Goal: Use online tool/utility: Use online tool/utility

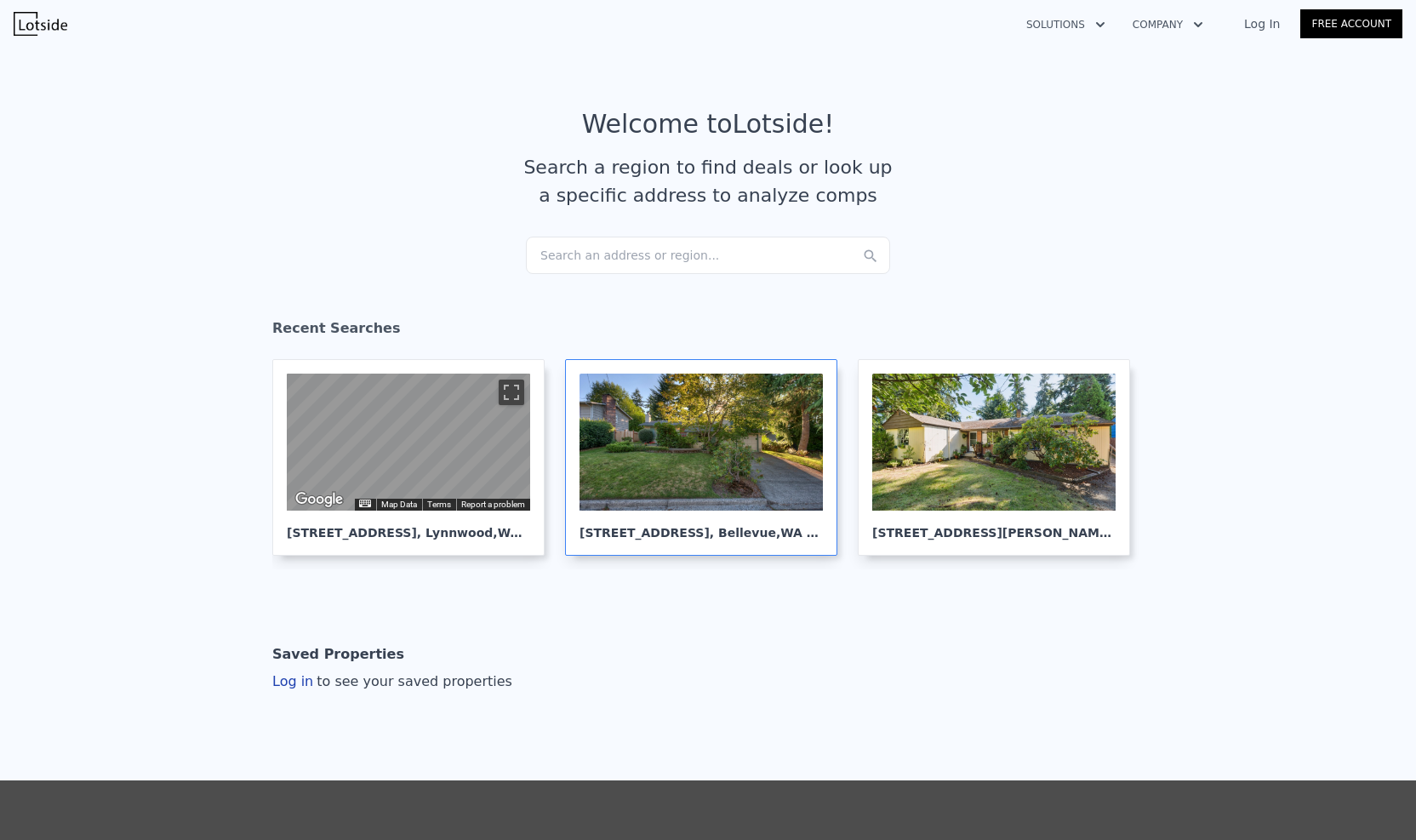
click at [708, 457] on div at bounding box center [701, 442] width 243 height 137
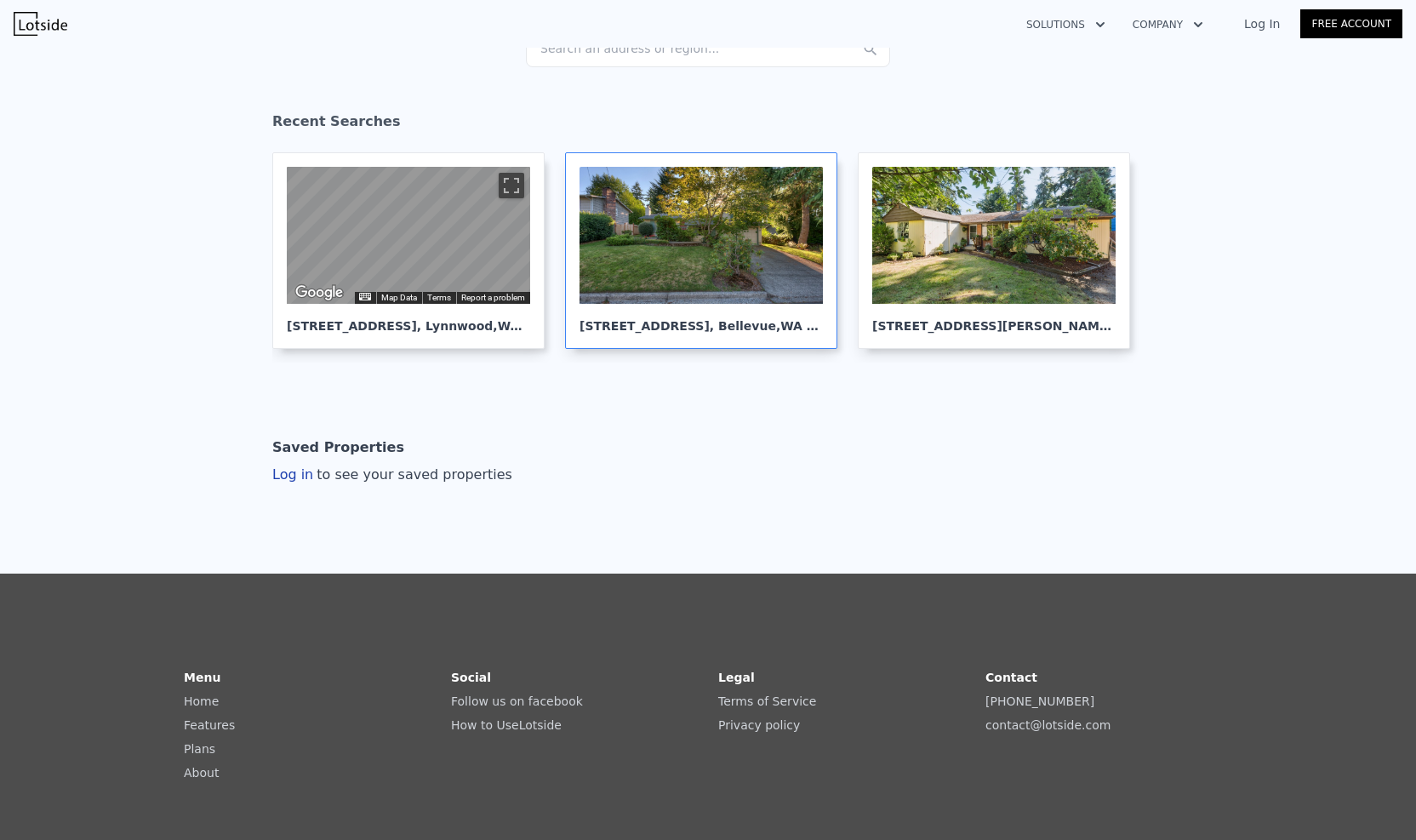
scroll to position [182, 0]
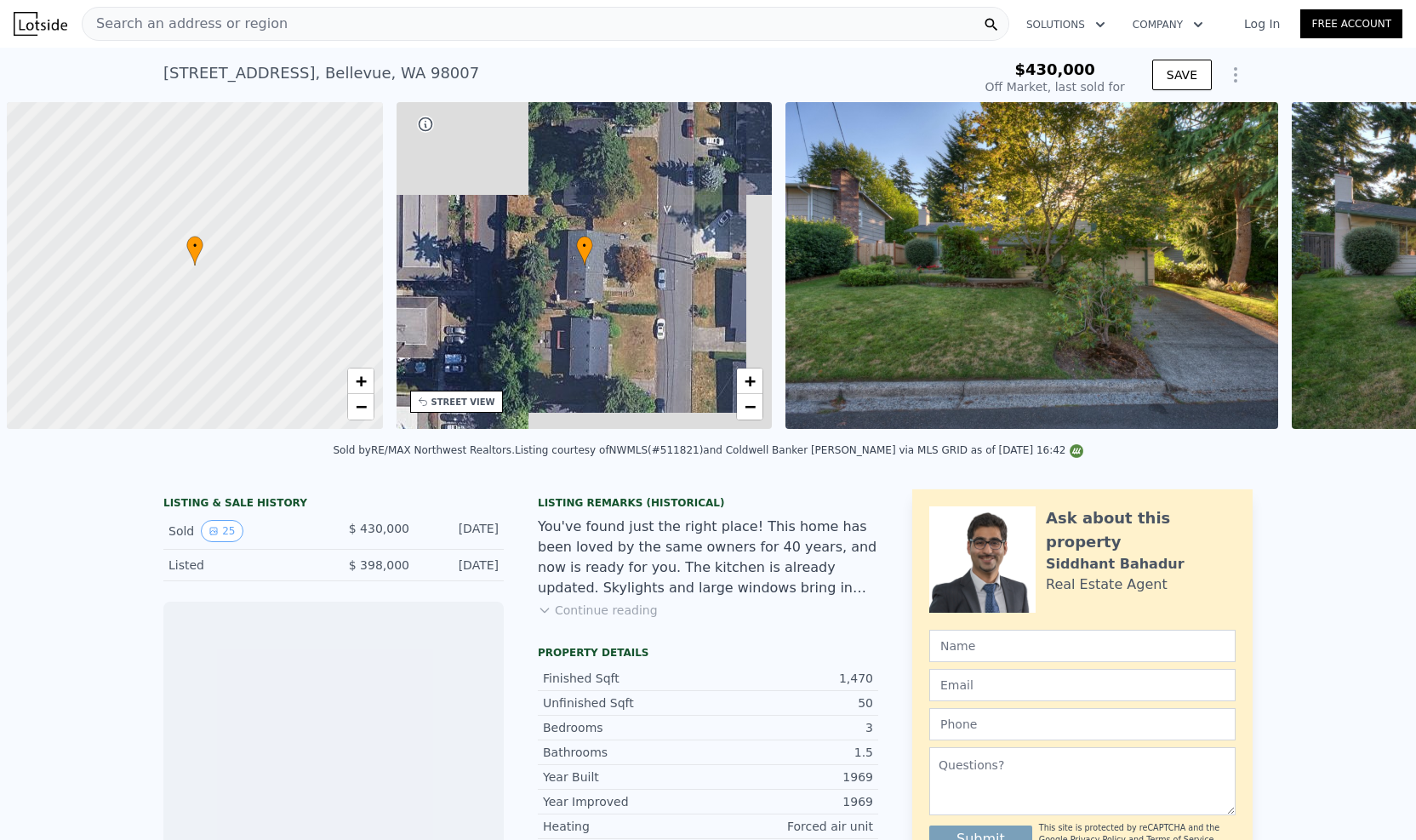
scroll to position [0, 7]
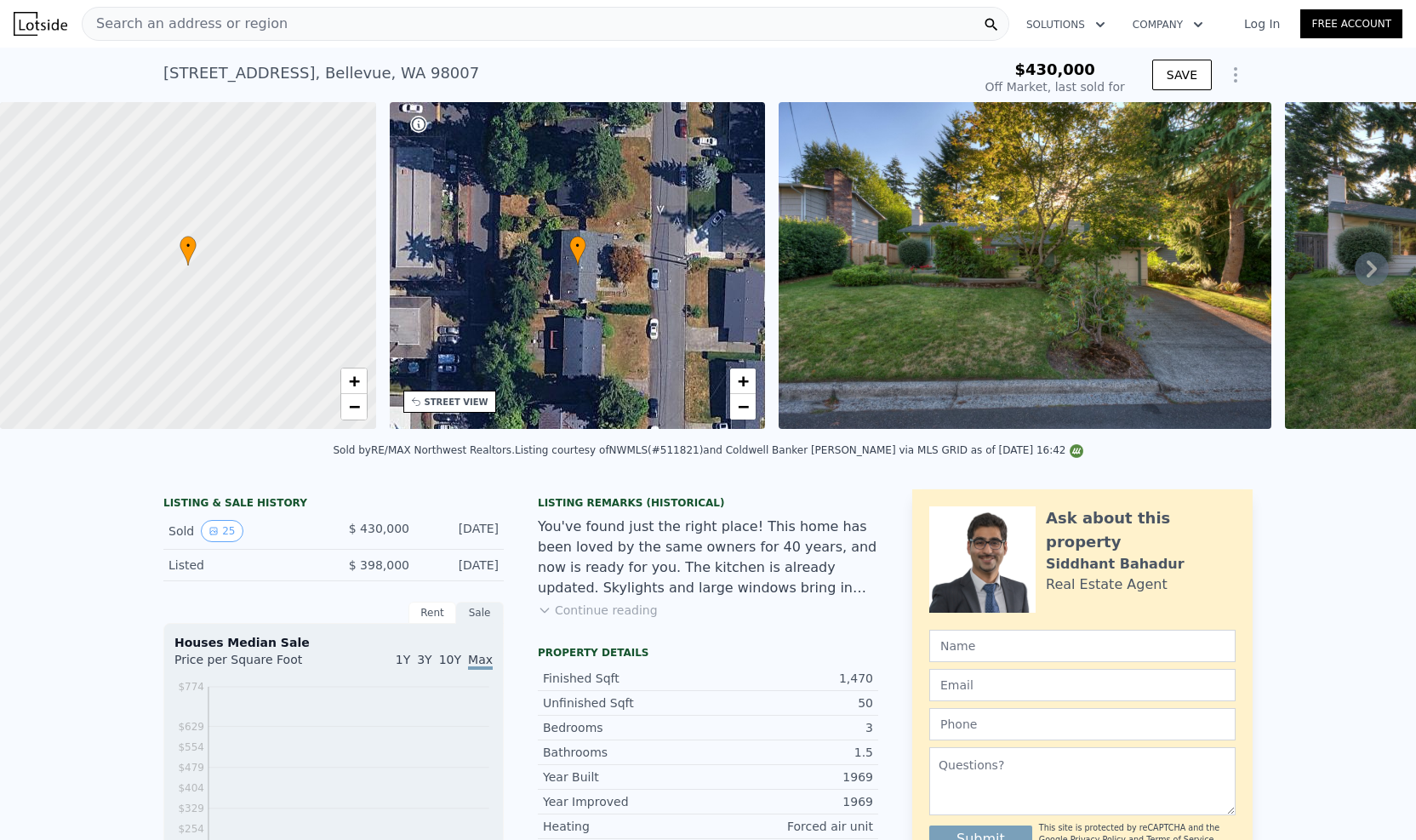
type input "-$ 466,688"
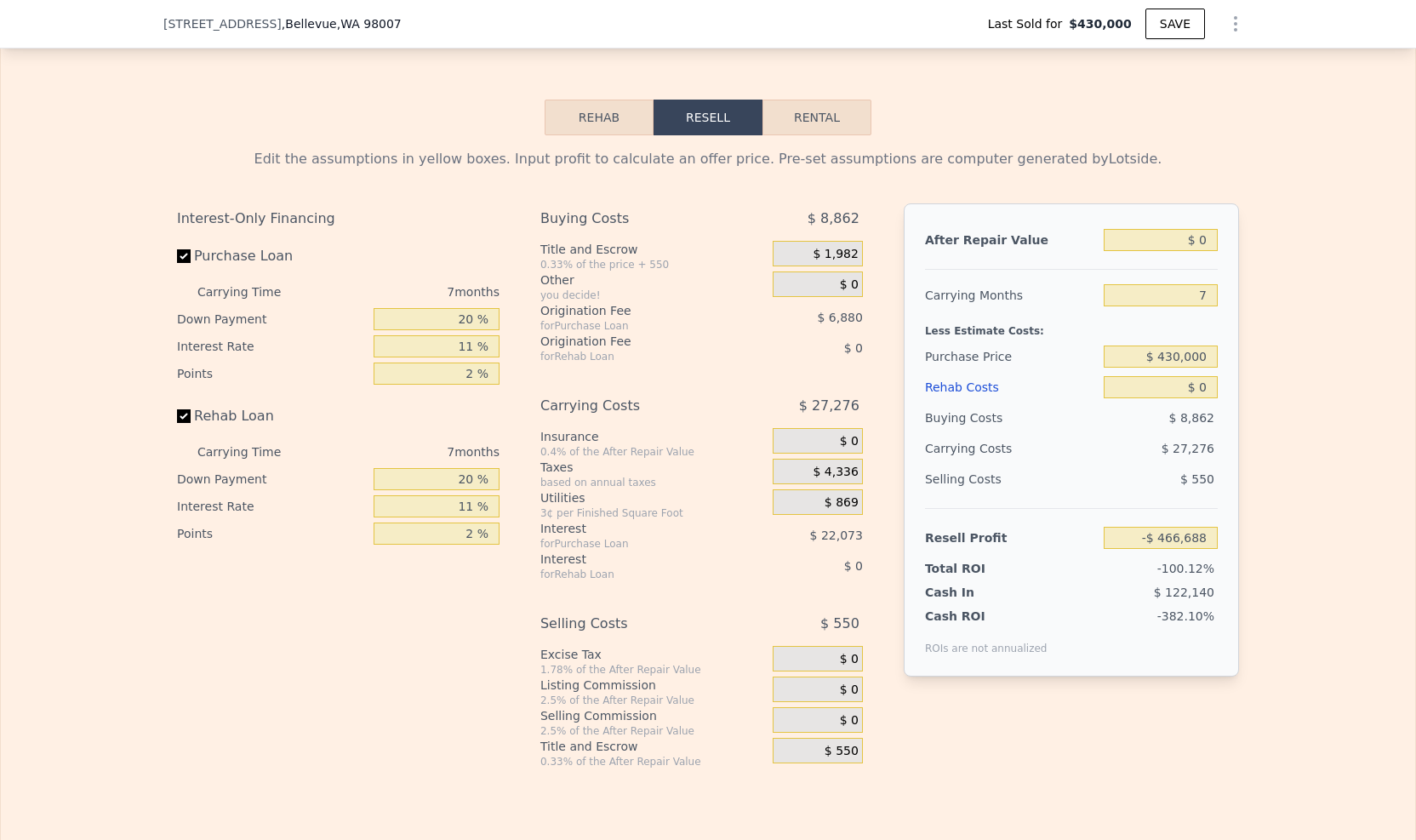
scroll to position [2551, 0]
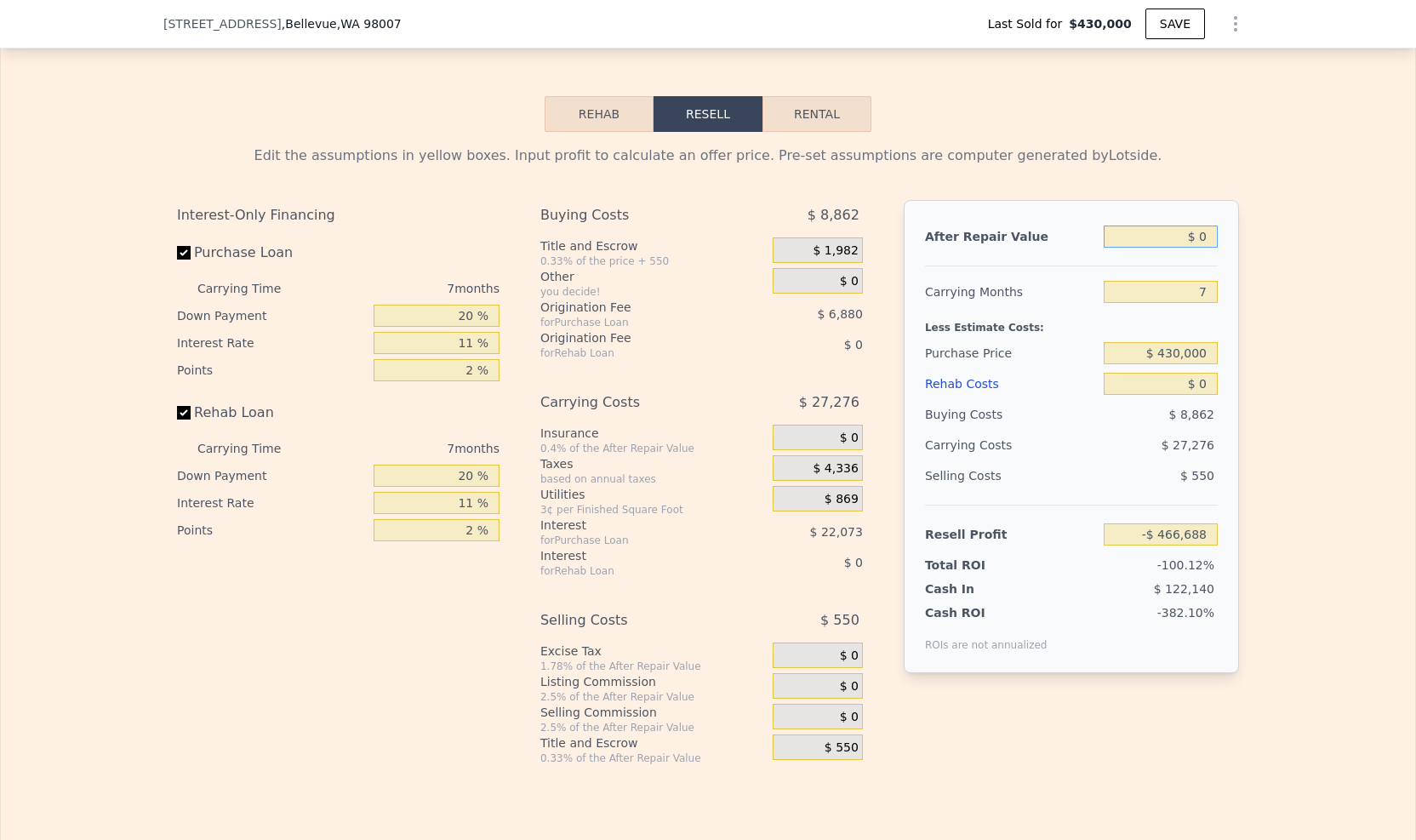
click at [1206, 248] on input "$ 0" at bounding box center [1161, 236] width 114 height 23
type input "$ 13"
type input "-$ 466,675"
type input "$ 135"
type input "-$ 466,561"
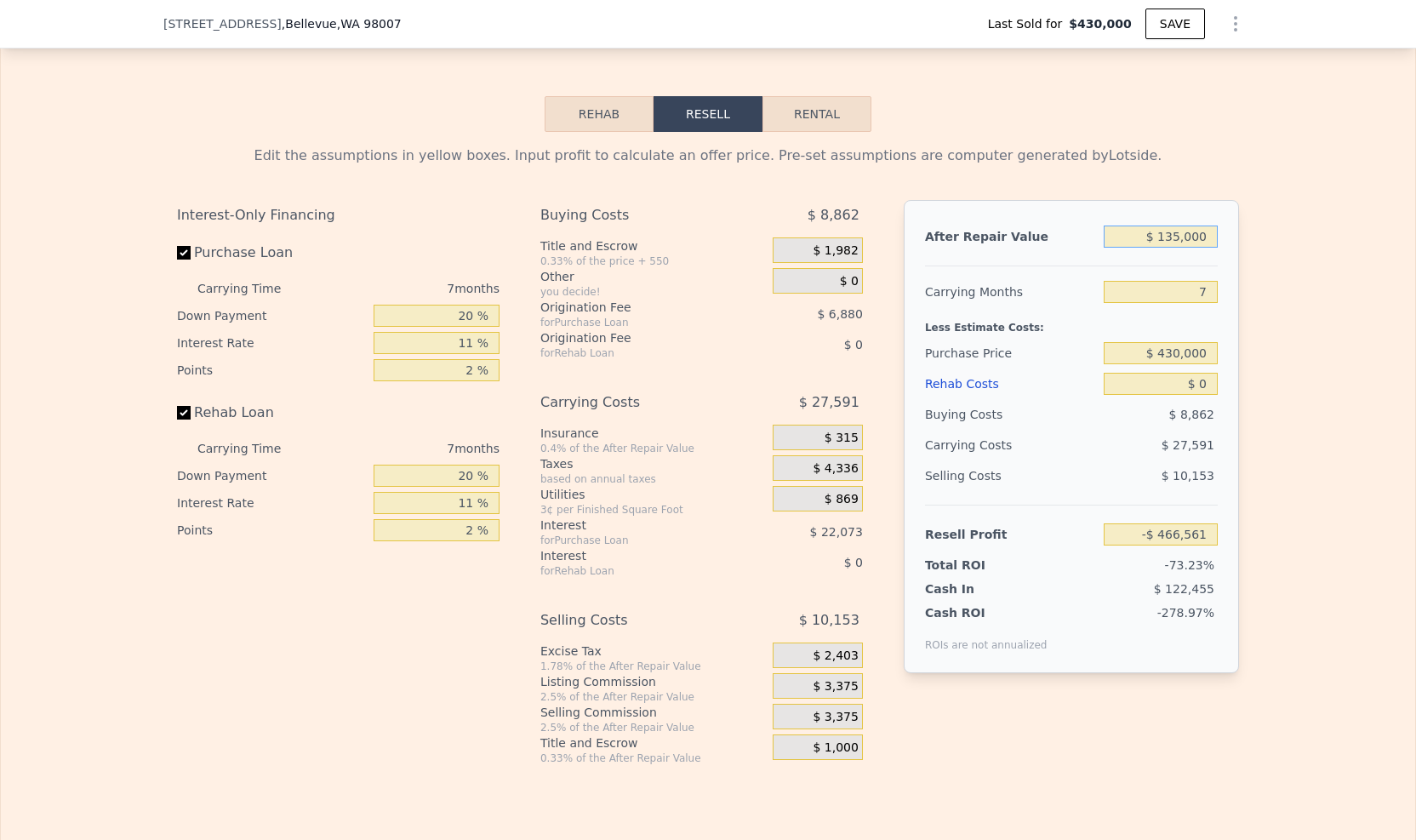
type input "$ 1,350,000"
type input "$ 784,136"
type input "$ 1,350,000"
drag, startPoint x: 1202, startPoint y: 314, endPoint x: 1192, endPoint y: 307, distance: 12.2
click at [1192, 303] on input "7" at bounding box center [1161, 292] width 114 height 23
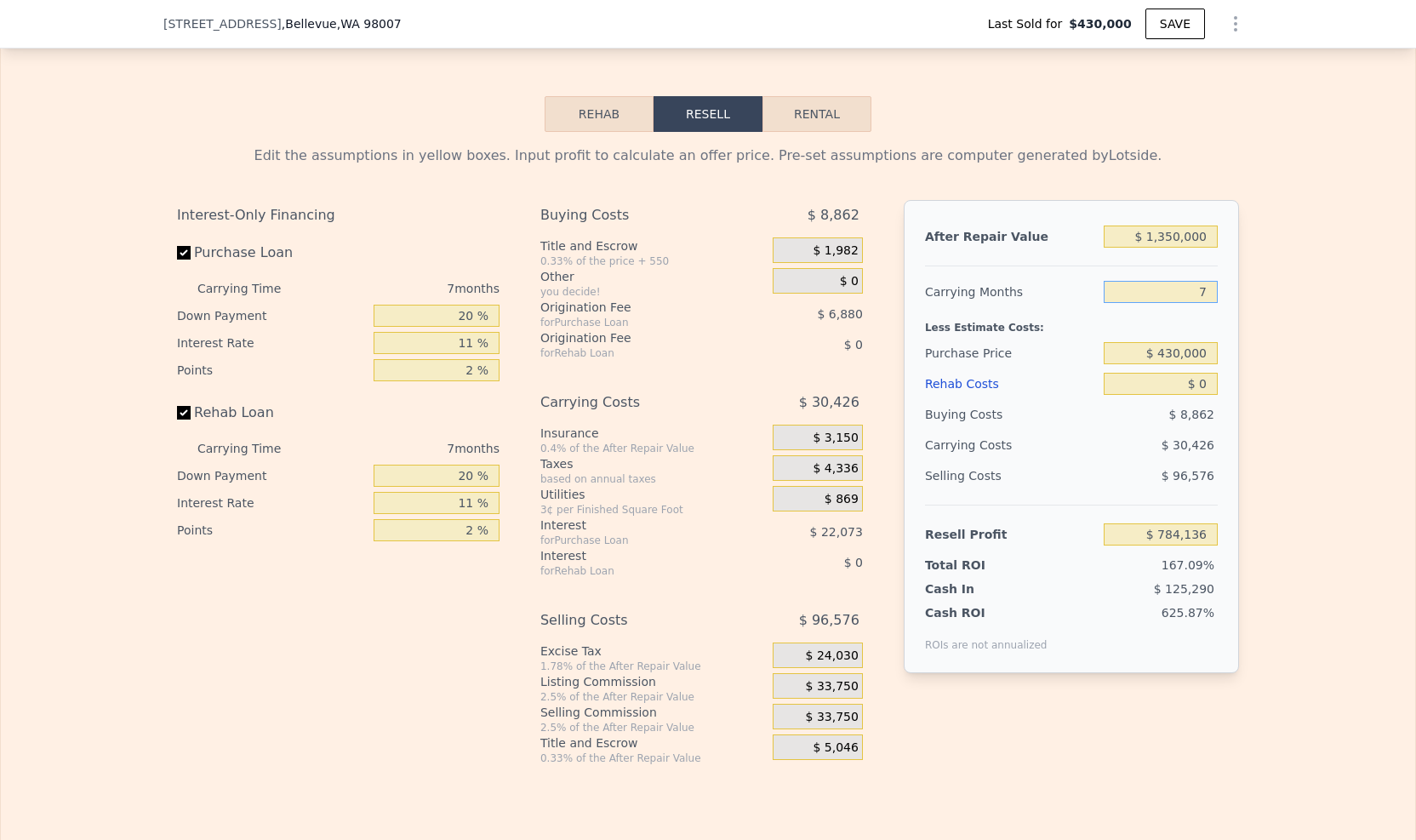
type input "5"
type input "$ 792,829"
type input "5"
drag, startPoint x: 1176, startPoint y: 367, endPoint x: 1153, endPoint y: 362, distance: 23.5
click at [1153, 362] on input "$ 430,000" at bounding box center [1161, 353] width 114 height 23
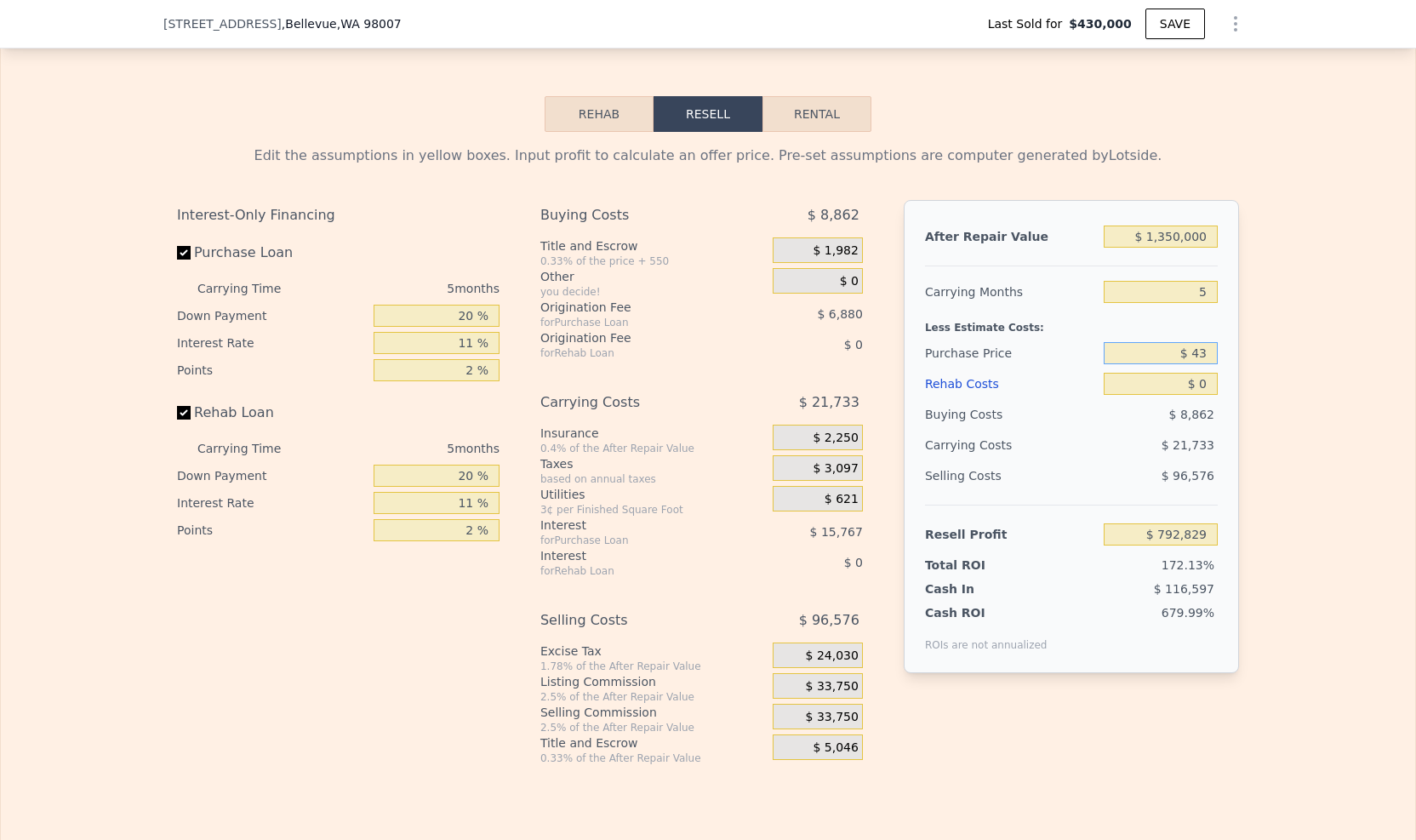
type input "$ 4"
type input "$ 1,045,000"
click at [1202, 395] on input "$ 0" at bounding box center [1161, 384] width 114 height 23
type input "$ 143,391"
type input "$ 1"
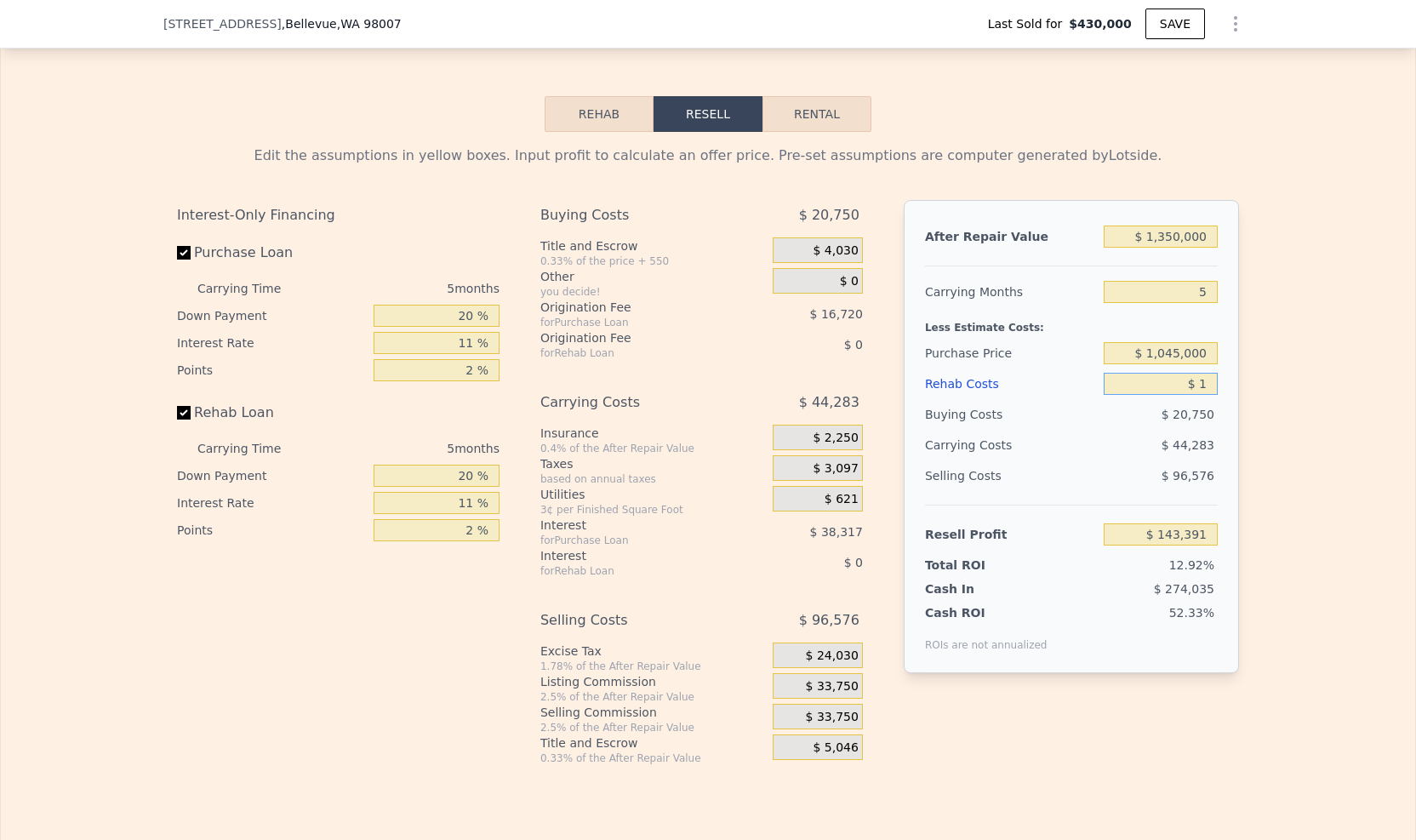
type input "$ 143,390"
type input "$ 120"
type input "$ 143,264"
type input "$ 1,200"
type input "$ 142,127"
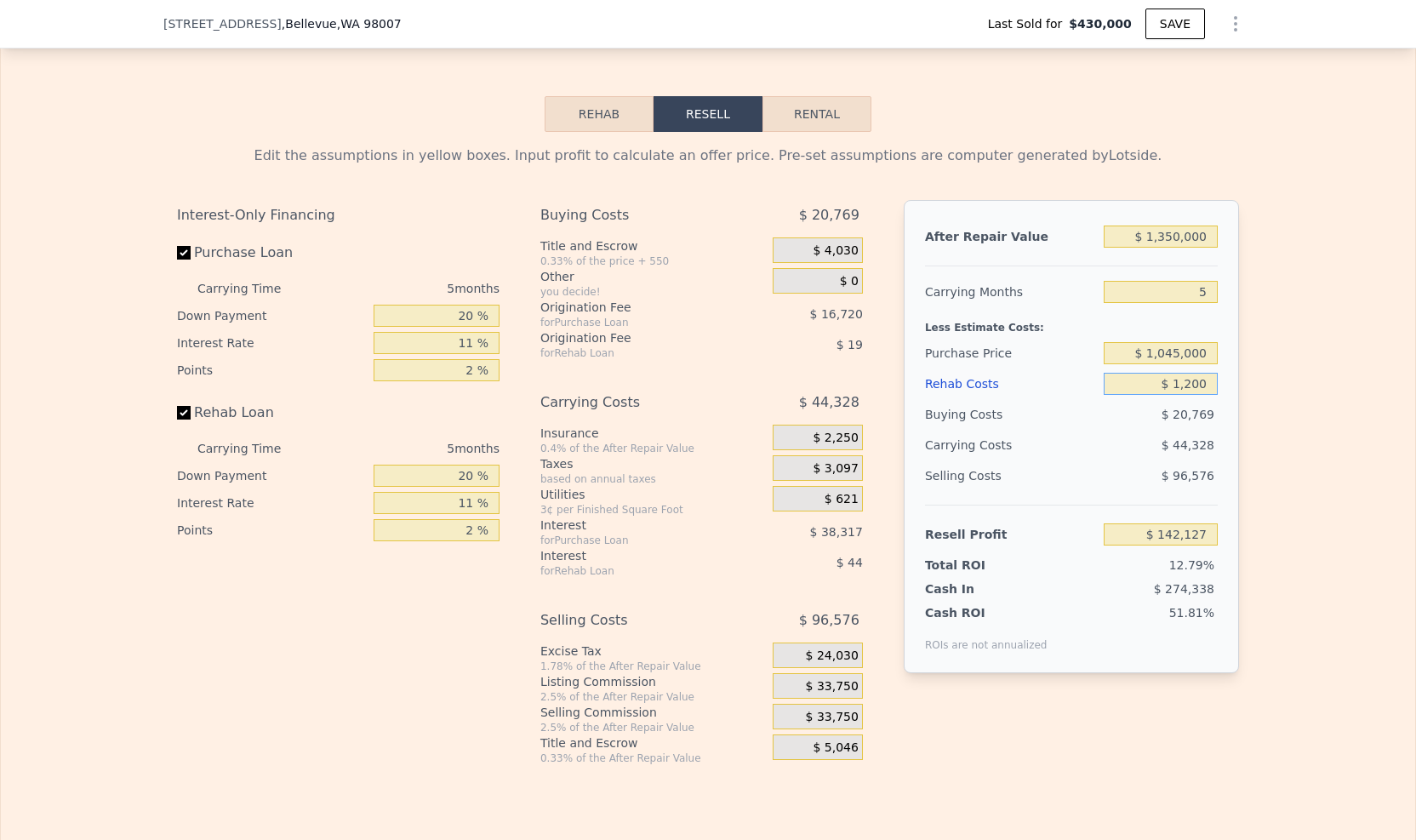
type input "$ 12,000"
type input "$ 130,759"
type input "$ 120,000"
type input "$ 17,071"
type input "$ 120,000"
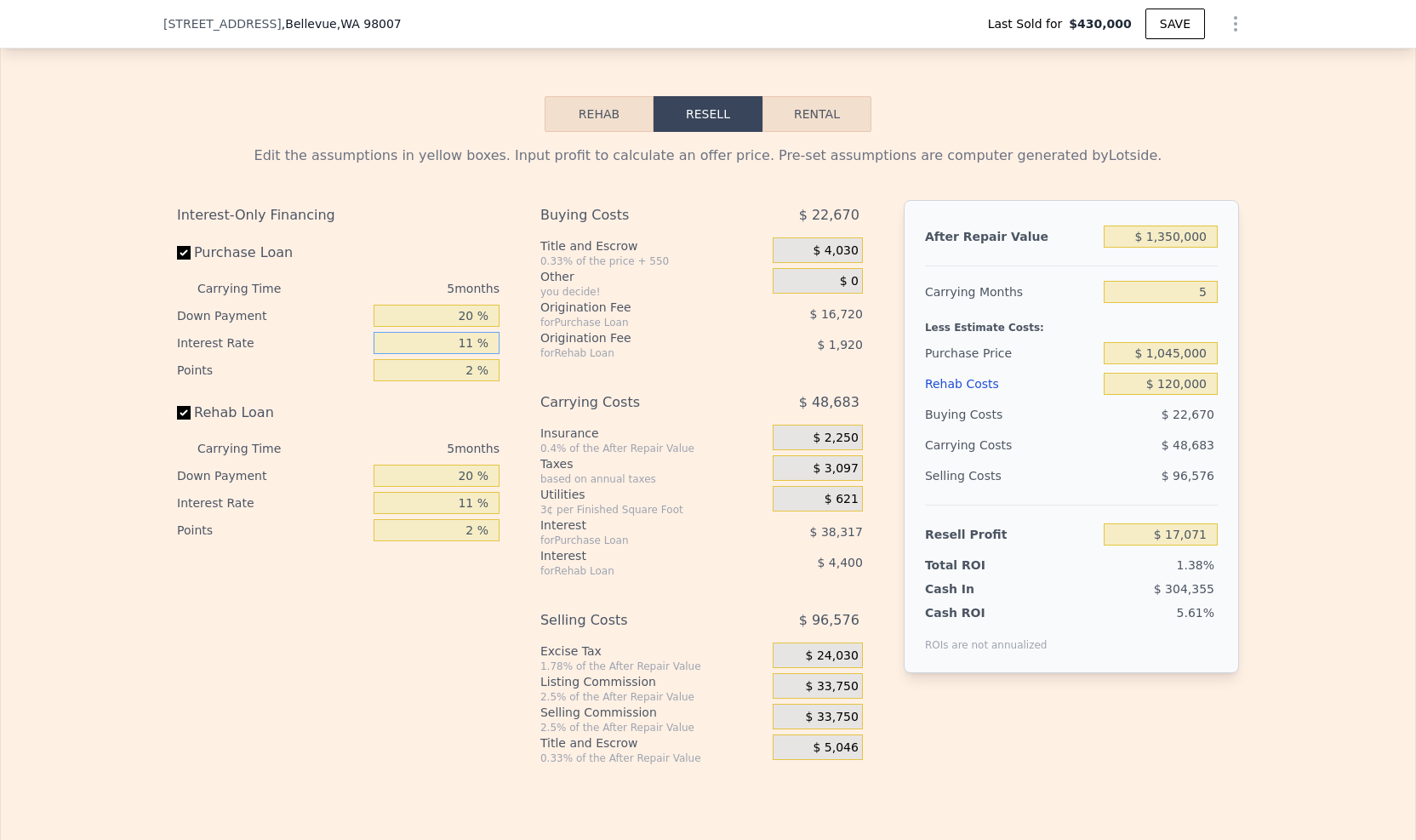
drag, startPoint x: 469, startPoint y: 362, endPoint x: 443, endPoint y: 352, distance: 27.9
click at [443, 352] on input "11 %" at bounding box center [436, 343] width 126 height 23
type input "9 %"
type input "$ 24,036"
type input "9.5 %"
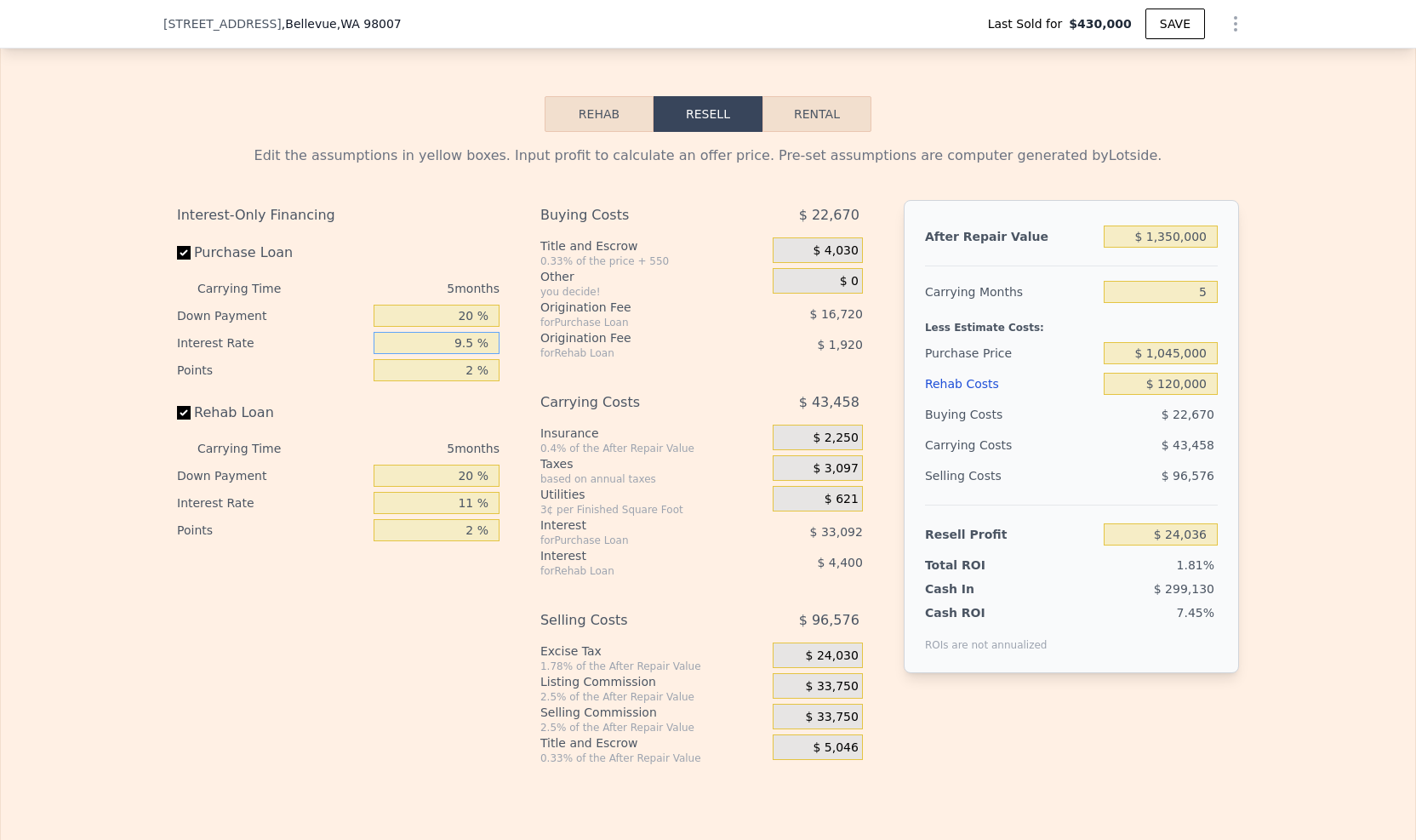
type input "$ 22,296"
type input "9.5 %"
click at [492, 435] on div "Rehab Loan" at bounding box center [338, 416] width 322 height 37
click at [453, 326] on input "20 %" at bounding box center [436, 316] width 126 height 23
click at [422, 435] on div "Rehab Loan" at bounding box center [338, 416] width 322 height 37
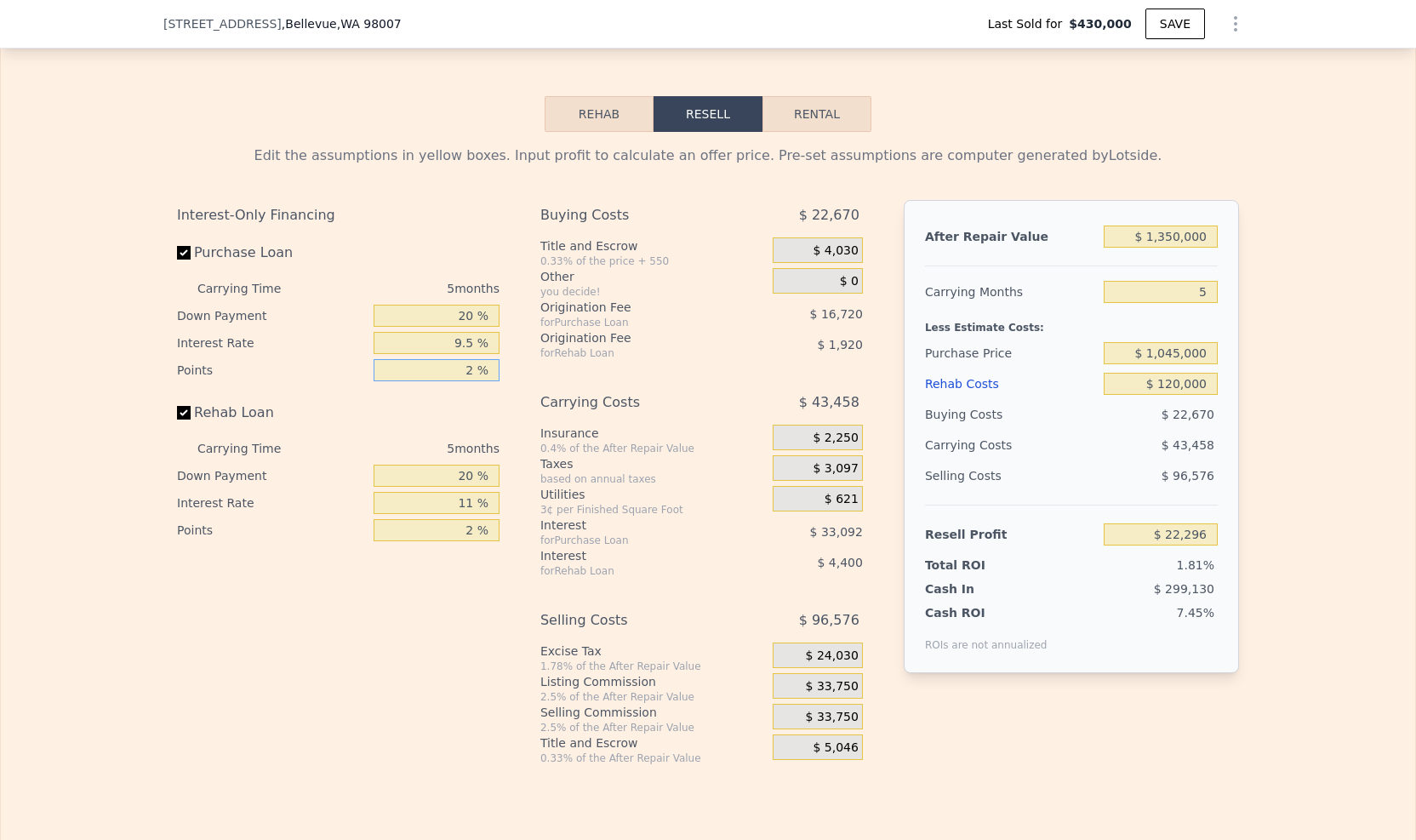
drag, startPoint x: 469, startPoint y: 391, endPoint x: 455, endPoint y: 386, distance: 14.9
click at [455, 381] on input "2 %" at bounding box center [436, 371] width 126 height 23
type input "1 %"
type input "$ 30,656"
type input "1.5 %"
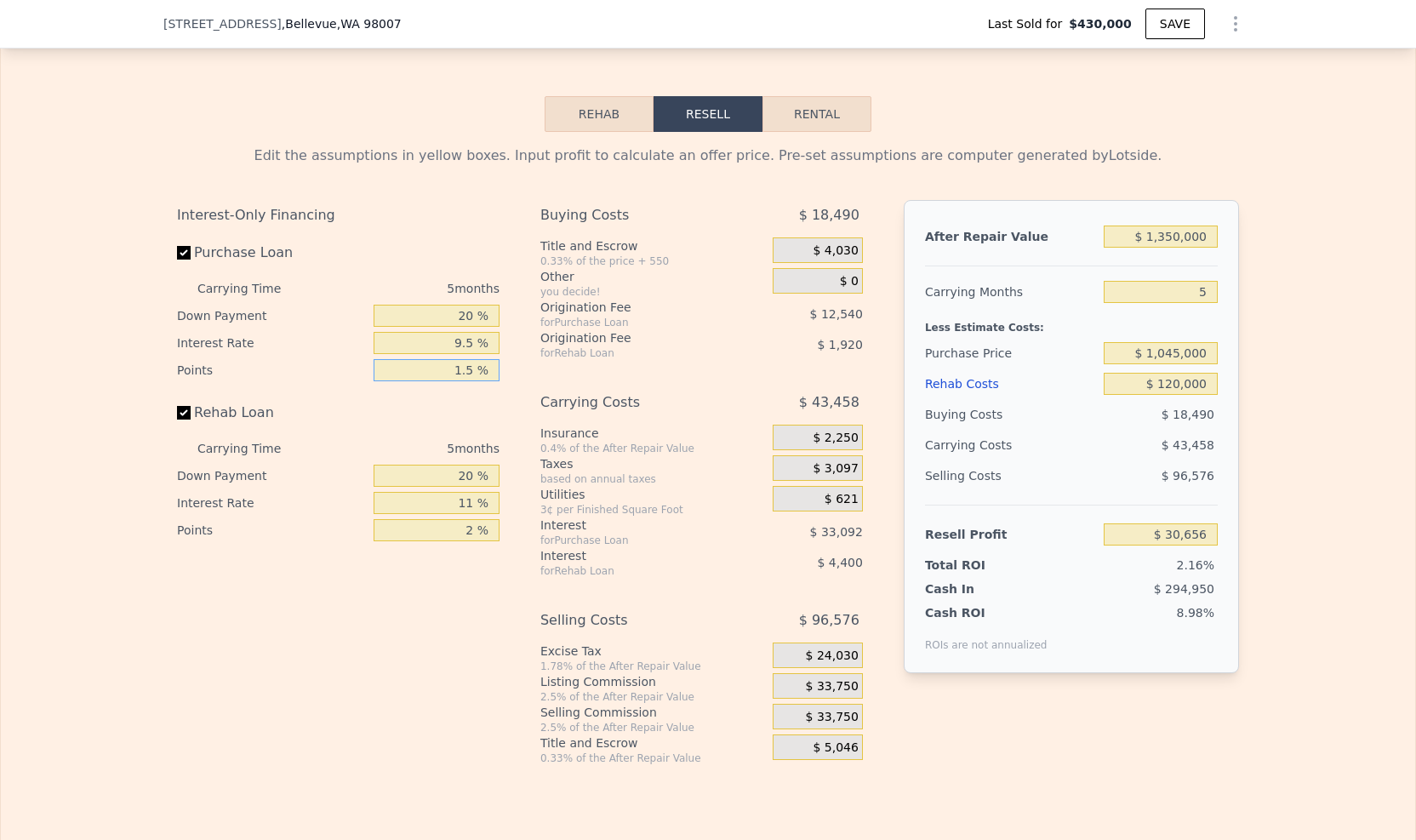
type input "$ 26,476"
type input "1.5 %"
click at [177, 420] on input "Rehab Loan" at bounding box center [184, 413] width 14 height 14
checkbox input "false"
type input "$ 32,796"
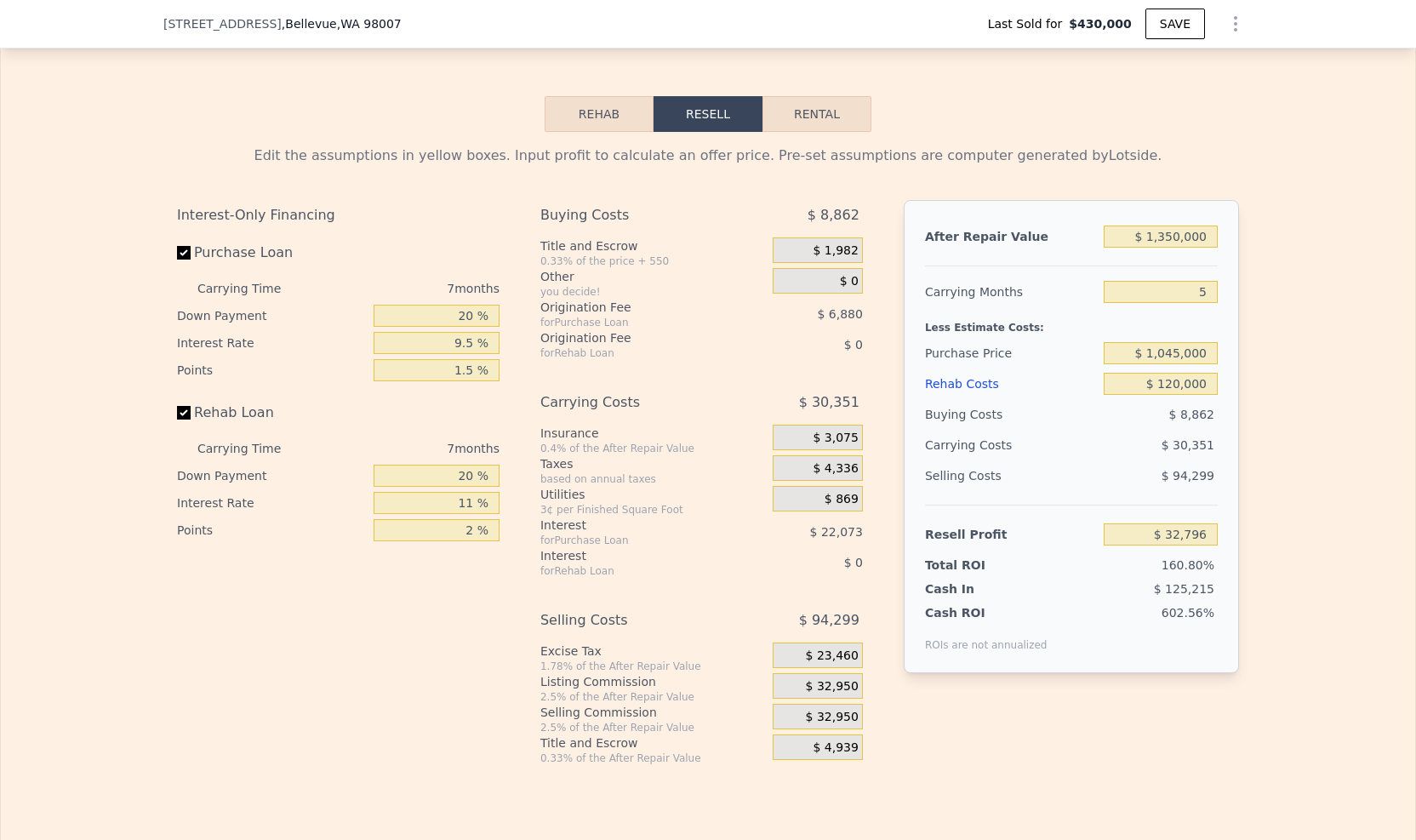
checkbox input "true"
type input "$ 1,318,000"
type input "7"
type input "$ 0"
type input "$ 754,488"
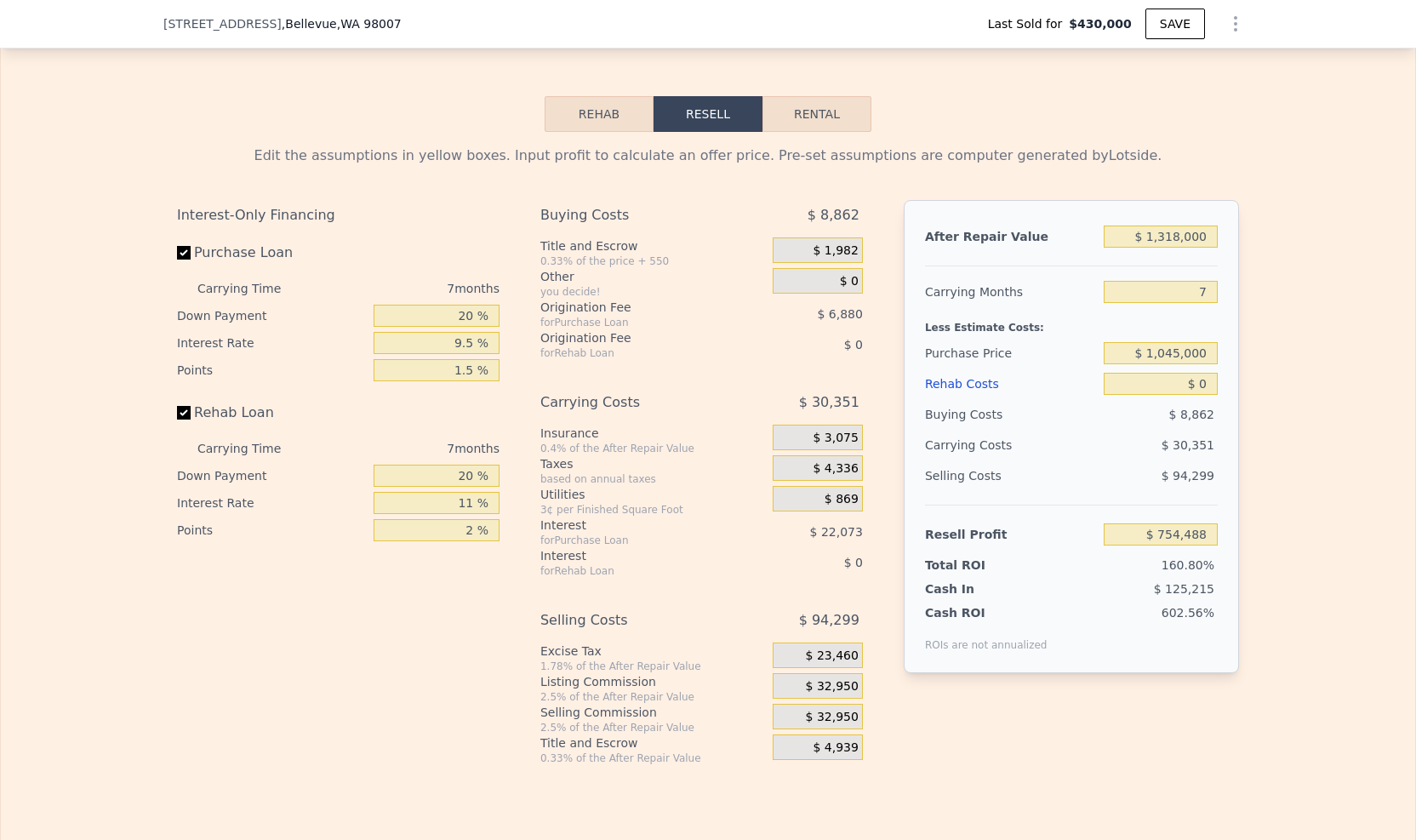
click at [1298, 385] on div "Edit the assumptions in yellow boxes. Input profit to calculate an offer price.…" at bounding box center [708, 448] width 1414 height 633
click at [1173, 248] on input "$ 1,318,000" at bounding box center [1161, 236] width 114 height 23
type input "$ 131,000"
type input "-$ 345,312"
type input "$ 13,000"
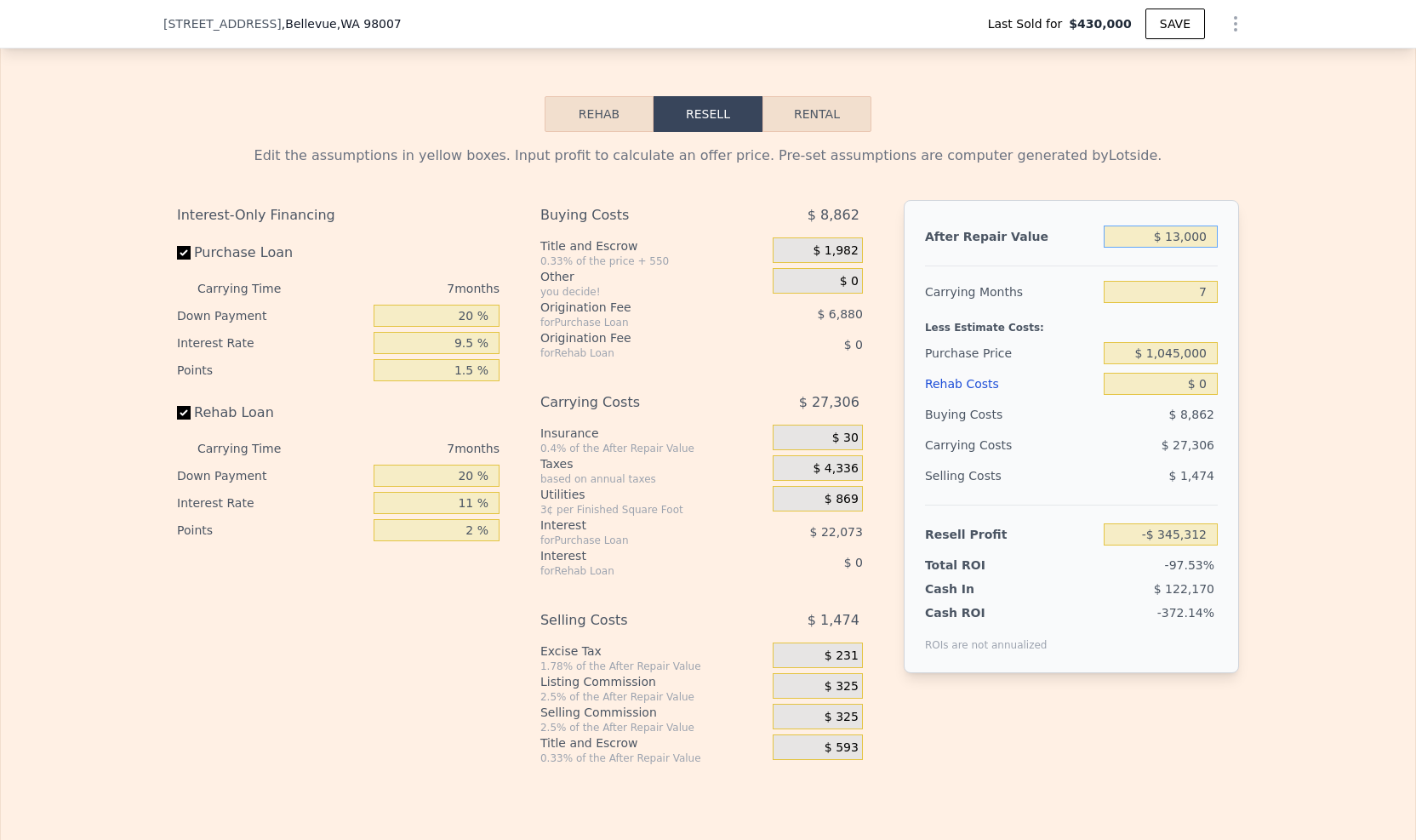
type input "-$ 454,642"
type input "$ 1,318,000"
type input "$ 754,488"
click at [1177, 248] on input "$ 1,318,000" at bounding box center [1161, 236] width 114 height 23
type input "$ 131,000"
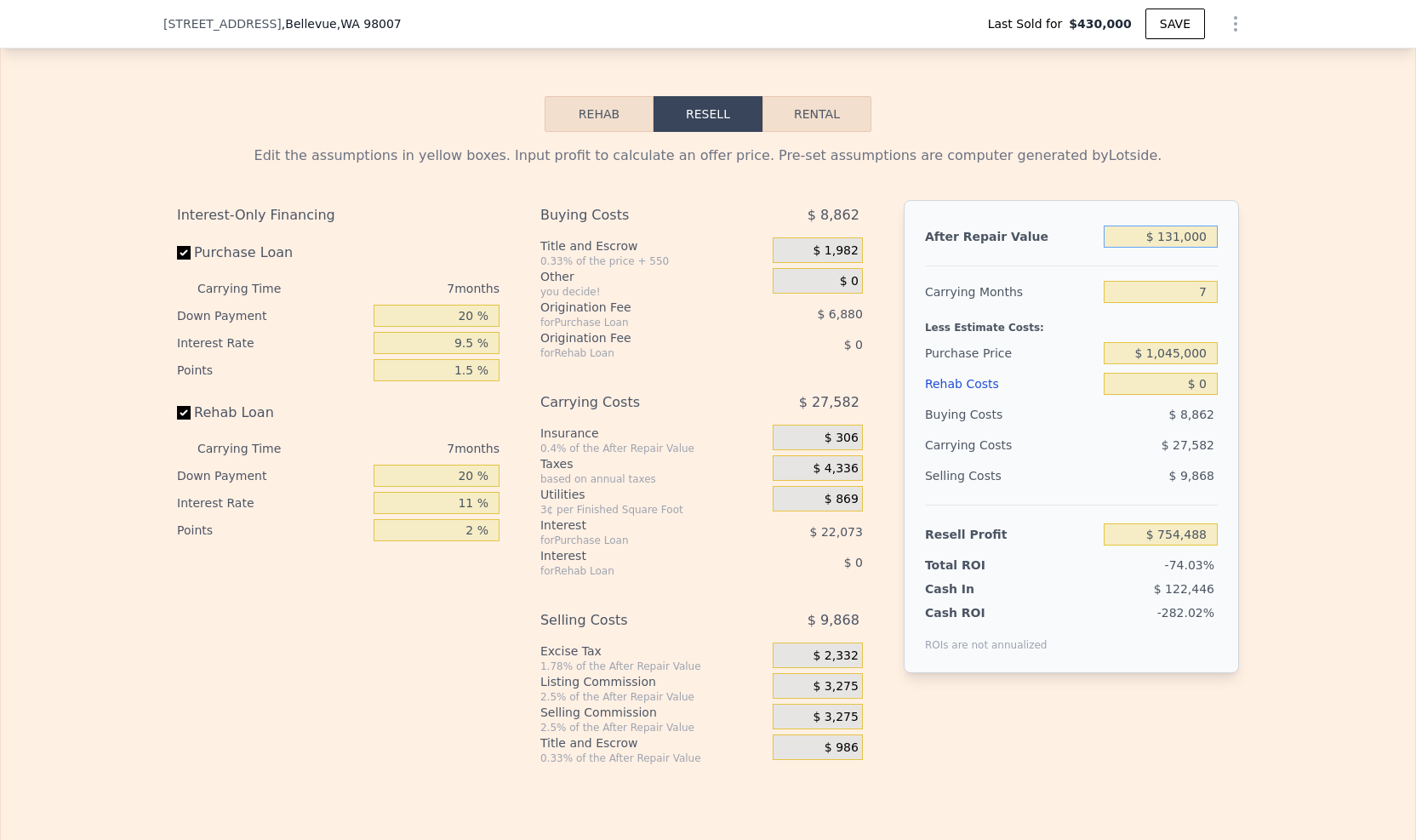
type input "-$ 345,312"
type input "$ 13,000"
type input "-$ 454,642"
type input "$ 1,350,000"
type input "$ 784,136"
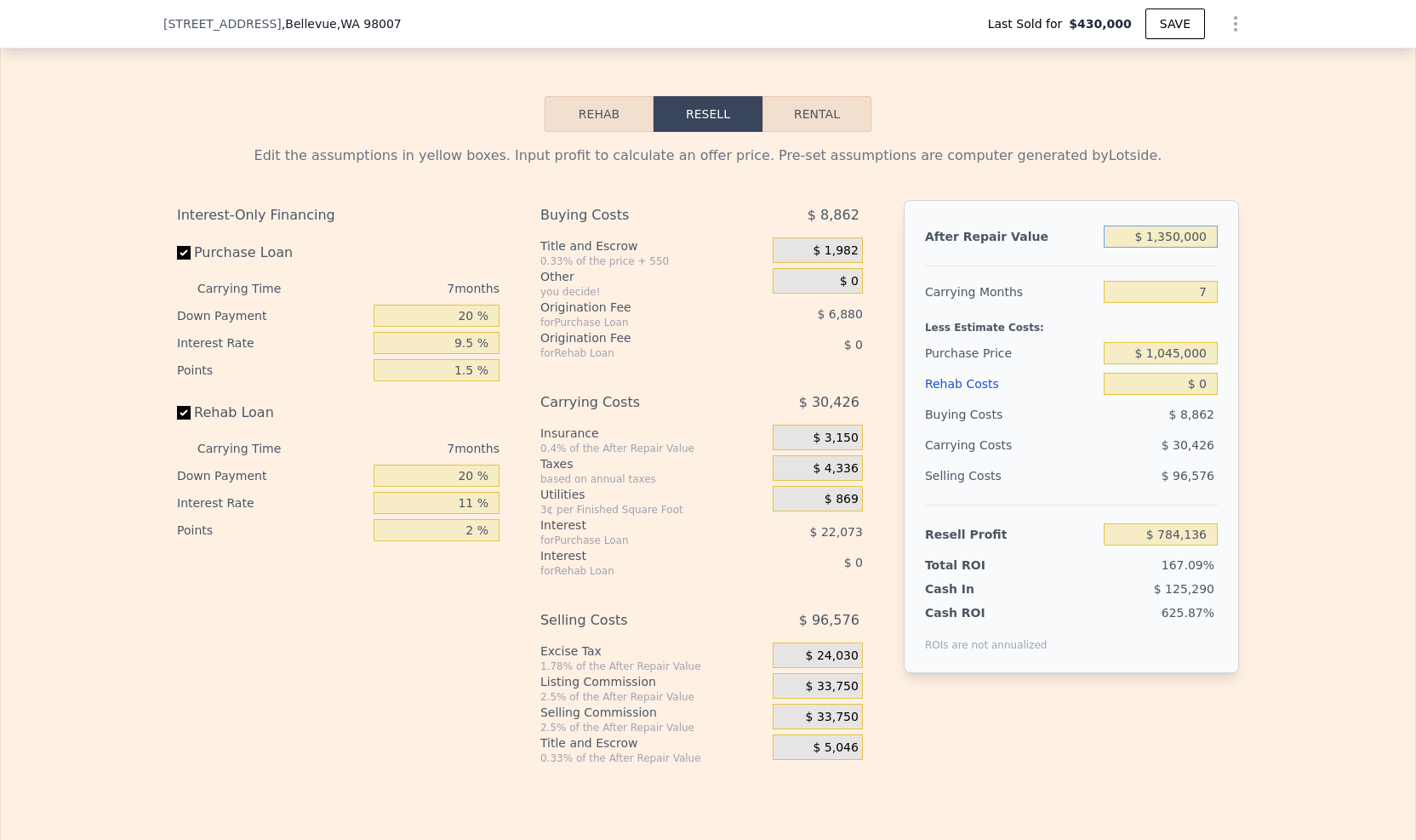
type input "$ 1,350,000"
drag, startPoint x: 1204, startPoint y: 309, endPoint x: 1181, endPoint y: 309, distance: 23.0
click at [1181, 303] on input "7" at bounding box center [1161, 292] width 114 height 23
type input "5"
type input "$ 792,829"
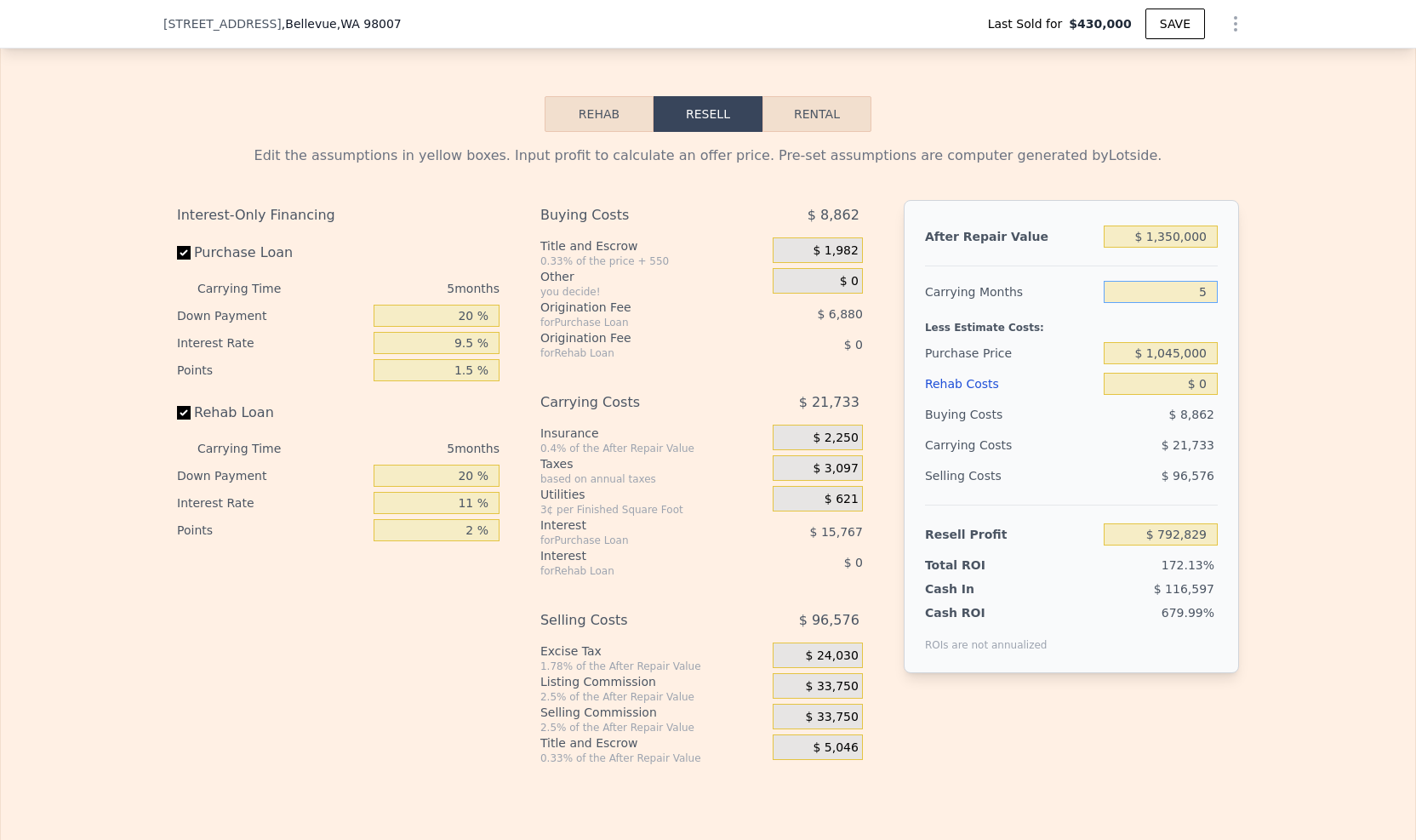
type input "5"
click at [1243, 333] on div "Edit the assumptions in yellow boxes. Input profit to calculate an offer price.…" at bounding box center [708, 448] width 1089 height 633
drag, startPoint x: 1204, startPoint y: 399, endPoint x: 1188, endPoint y: 397, distance: 16.1
click at [1188, 395] on input "$ 0" at bounding box center [1161, 384] width 114 height 23
type input "$ 2,000"
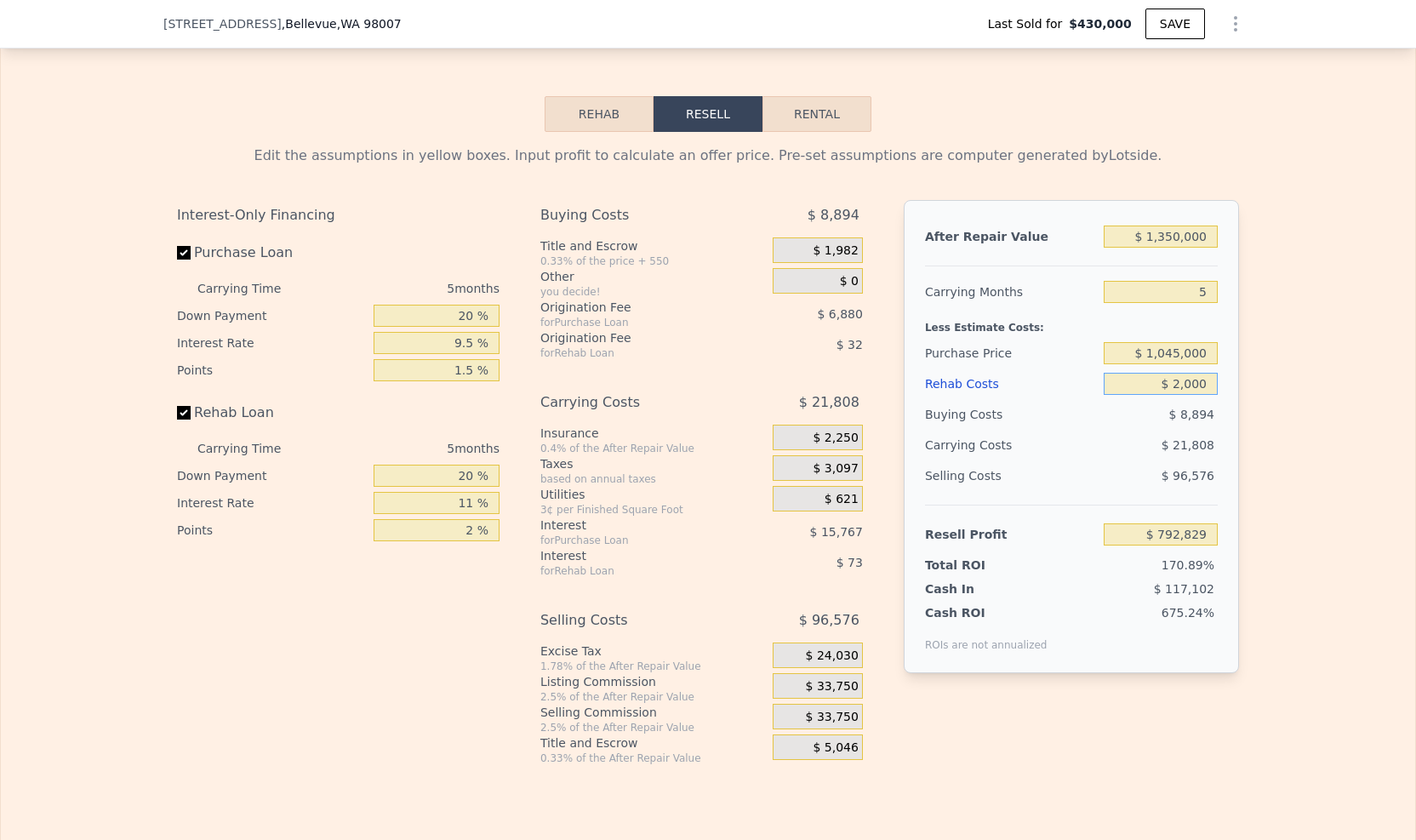
type input "$ 790,722"
type input "$ 0"
type input "$ 792,829"
type input "$ 1"
type input "$ 792,828"
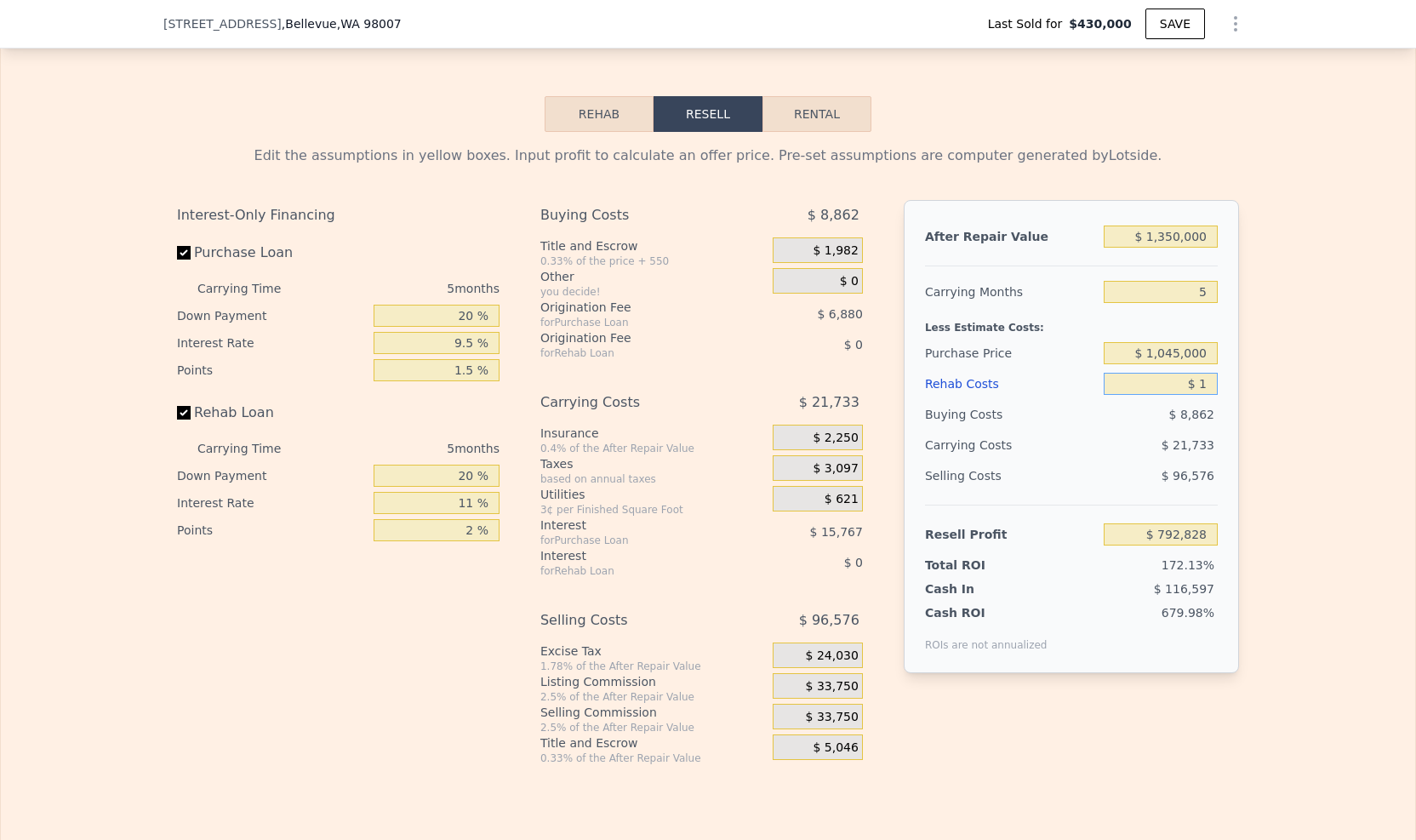
type input "$ 12"
type input "$ 792,817"
type input "$ 120"
type input "$ 792,702"
type input "$ 12,000"
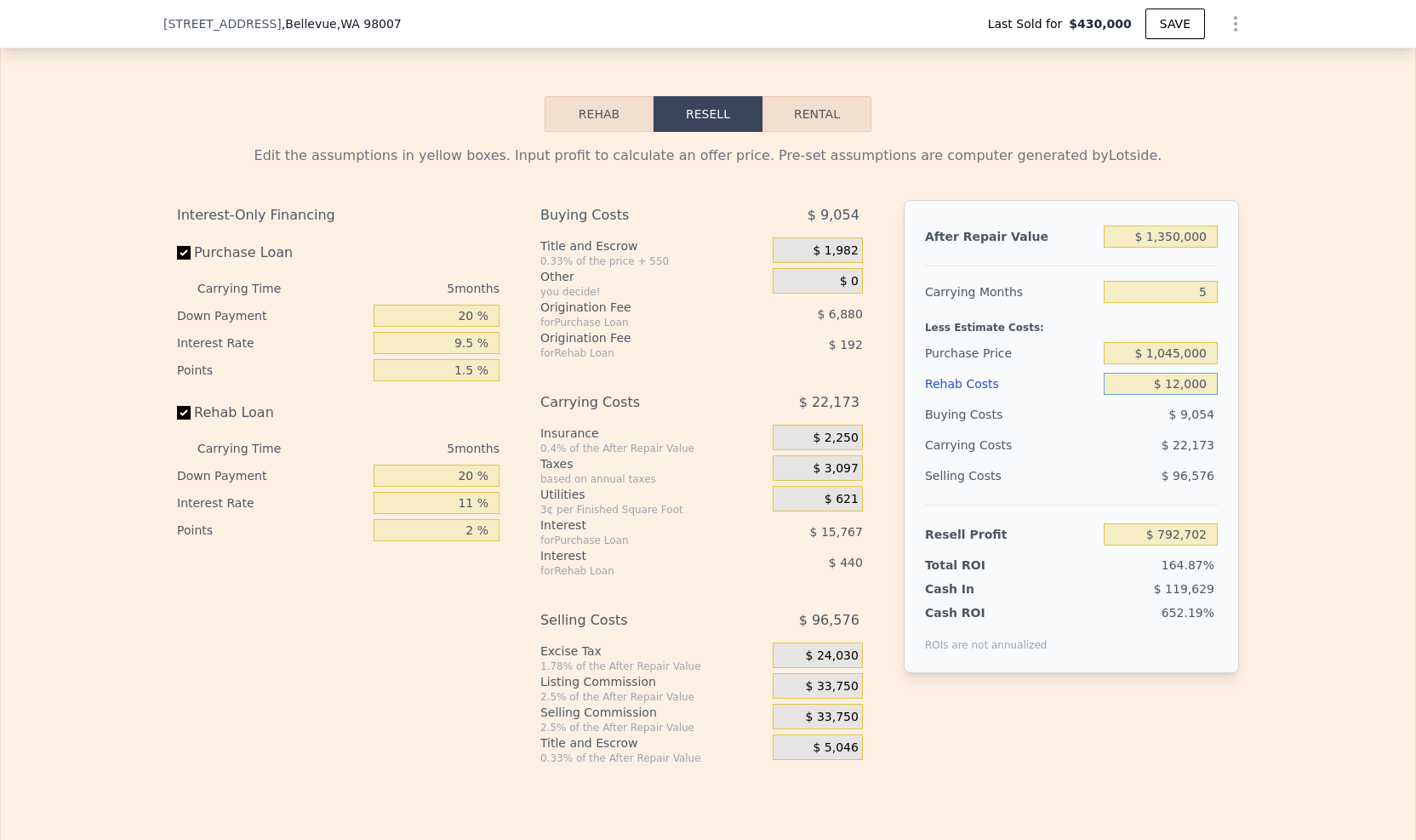
type input "$ 780,197"
type input "$ 120,000"
type input "$ 666,509"
type input "$ 120,000"
click at [1258, 422] on div "Edit the assumptions in yellow boxes. Input profit to calculate an offer price.…" at bounding box center [708, 448] width 1414 height 633
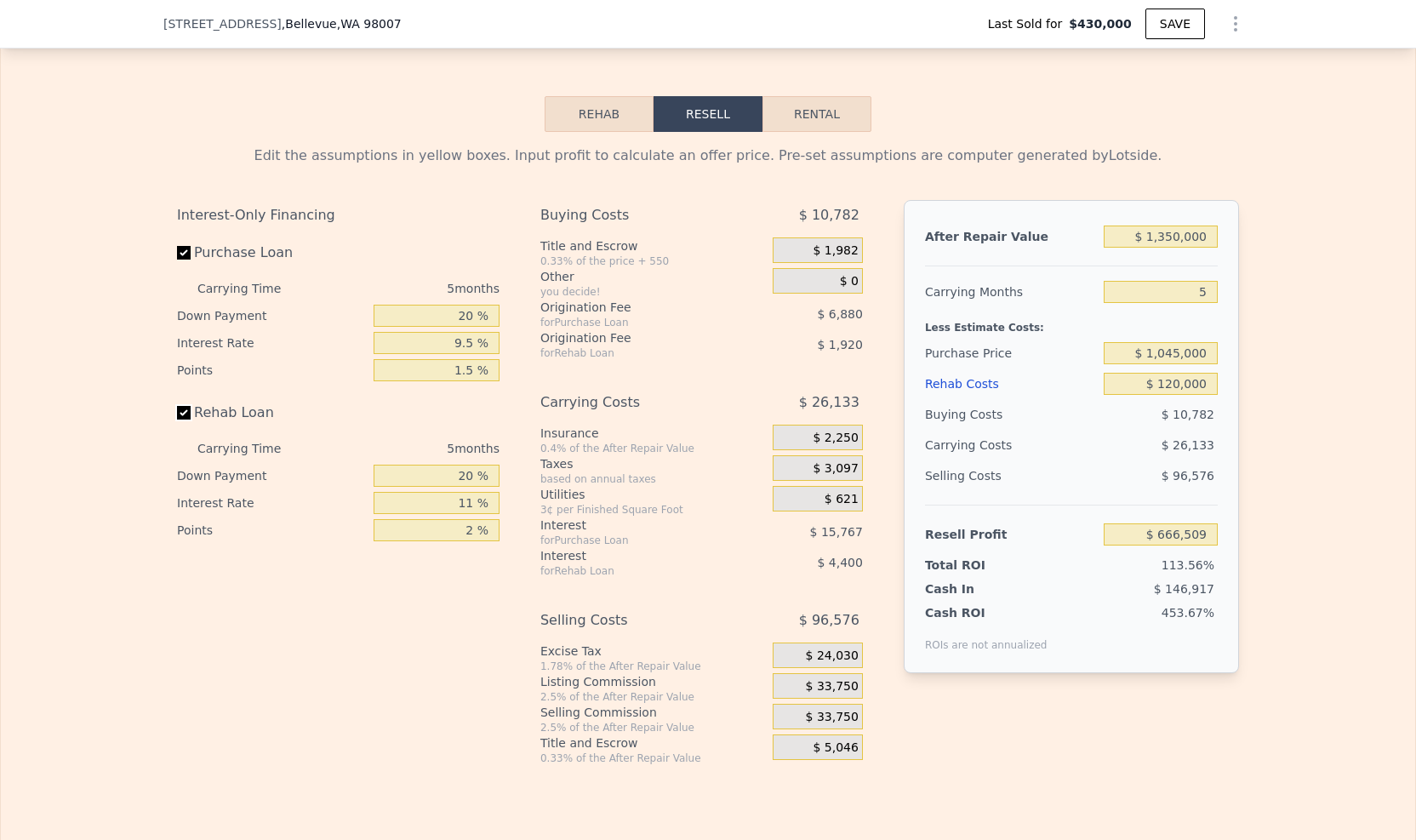
click at [177, 420] on input "Rehab Loan" at bounding box center [184, 413] width 14 height 14
checkbox input "false"
type input "$ 672,829"
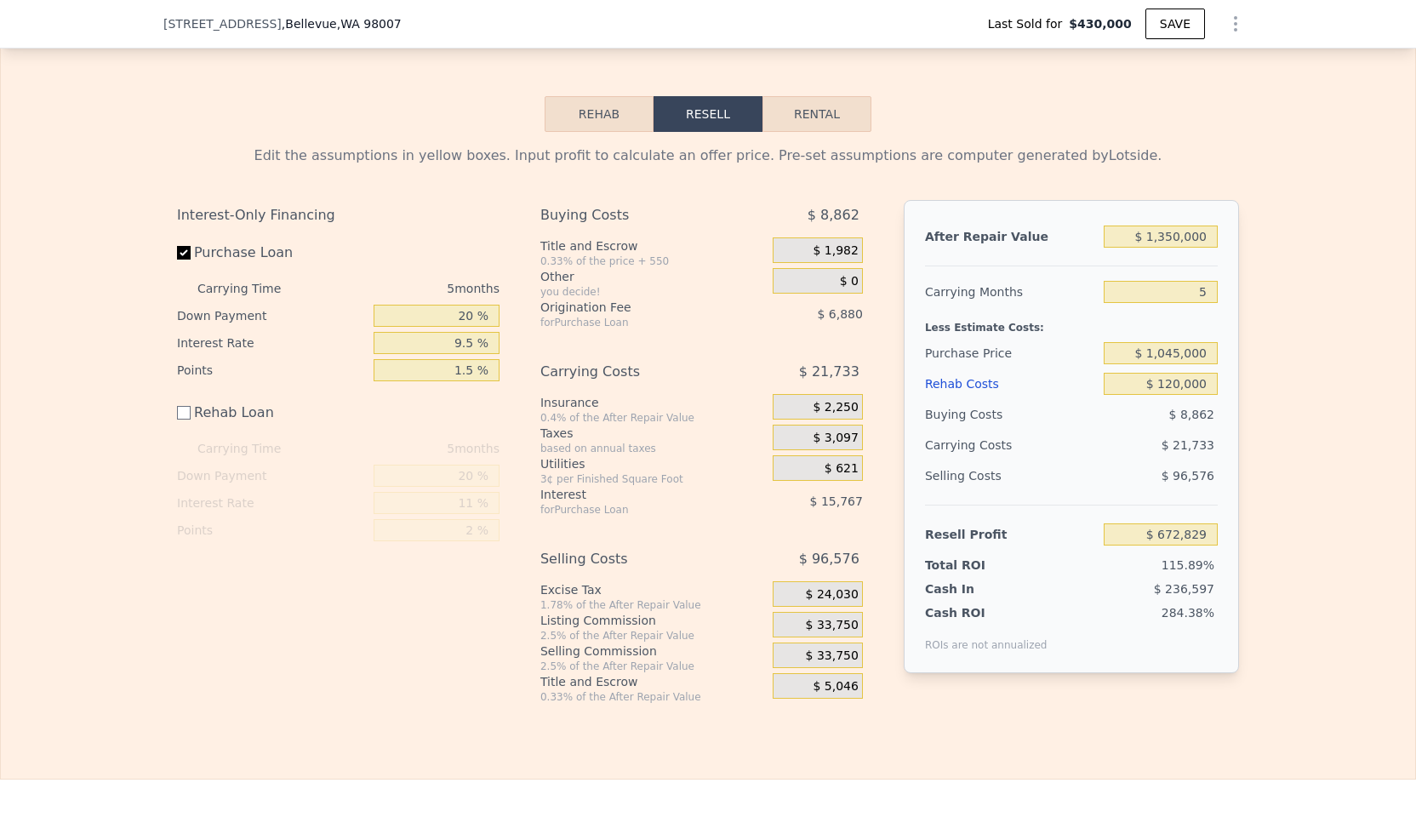
click at [1260, 359] on div "Edit the assumptions in yellow boxes. Input profit to calculate an offer price.…" at bounding box center [708, 417] width 1414 height 572
click at [1158, 295] on input "5" at bounding box center [1161, 292] width 114 height 23
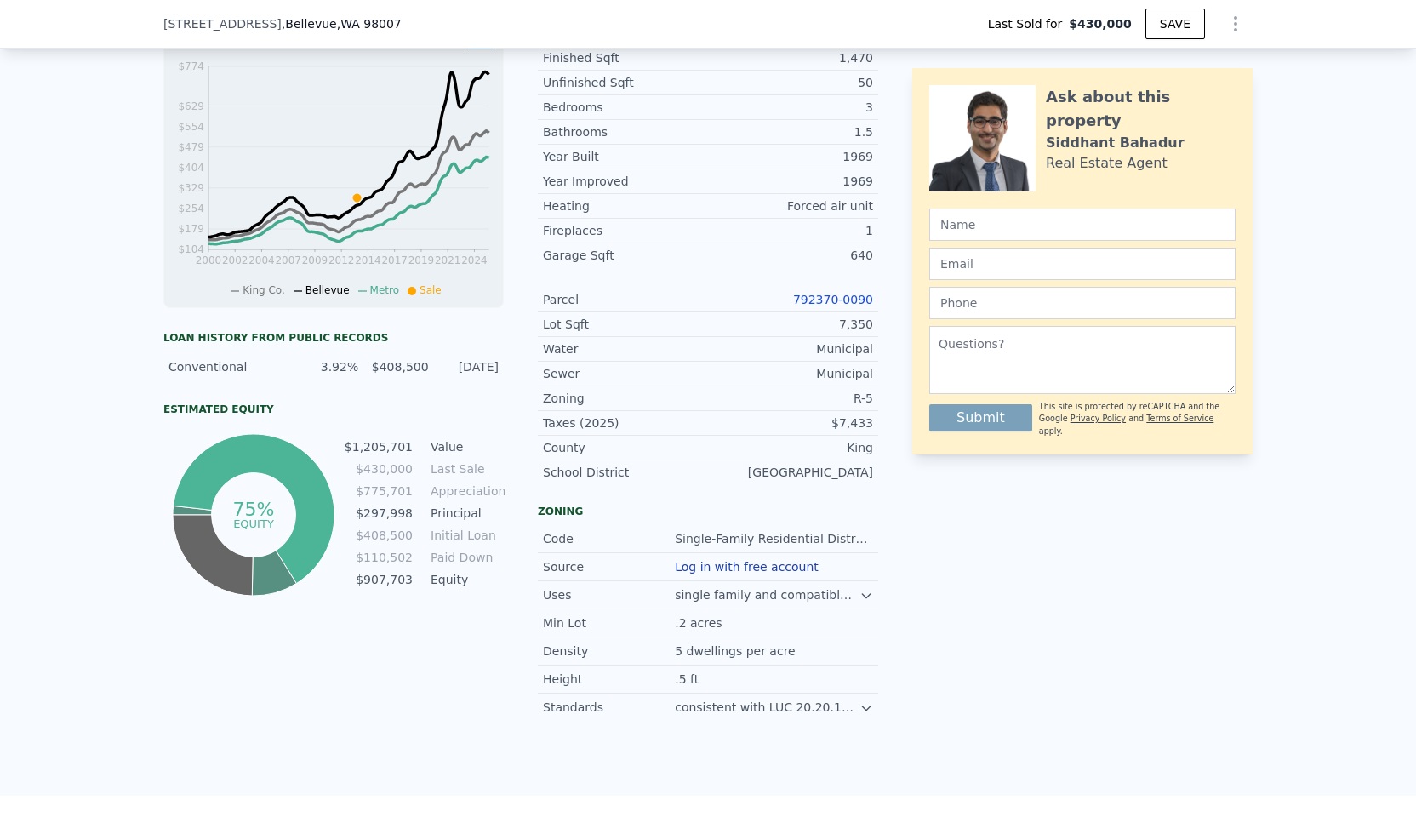
scroll to position [0, 0]
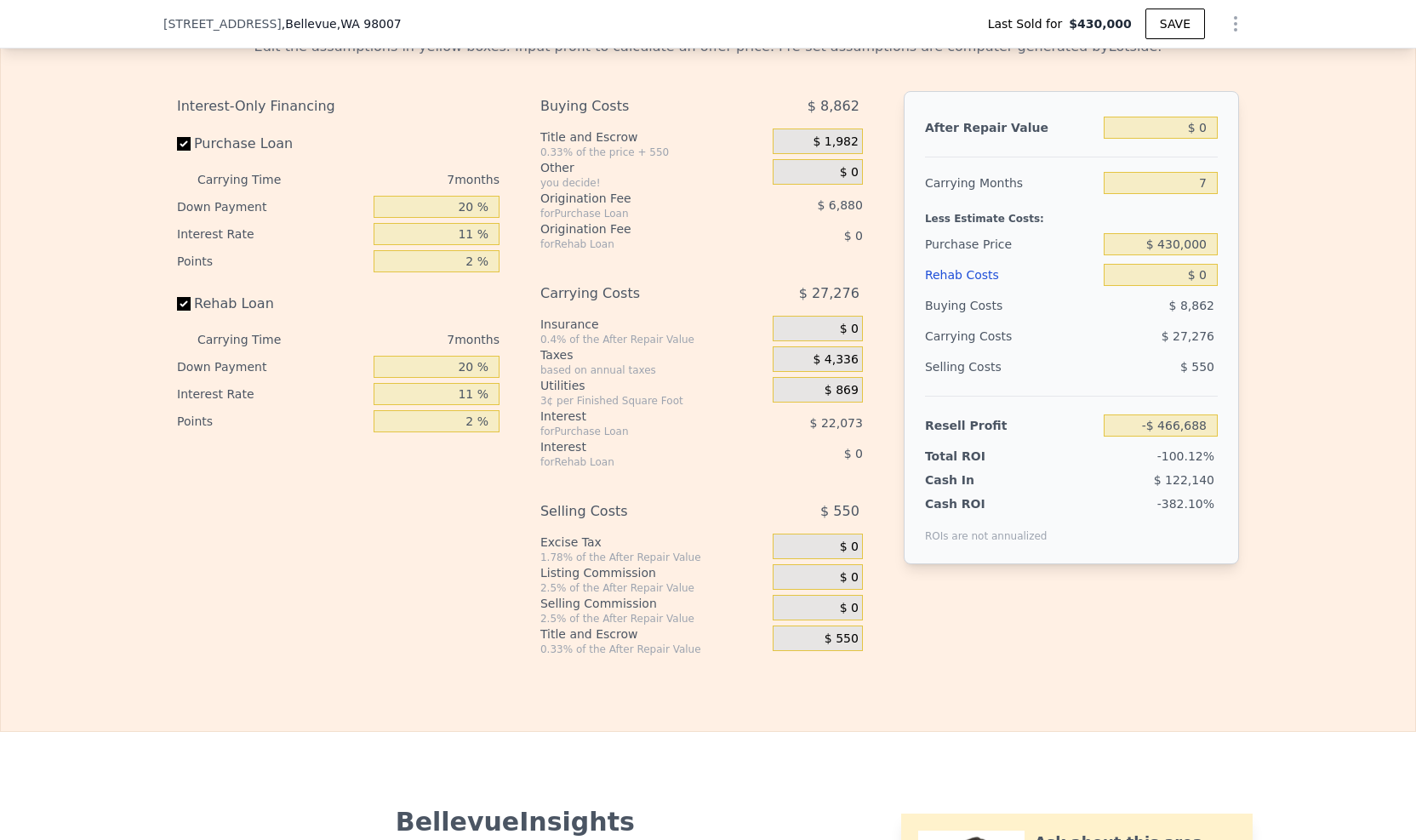
scroll to position [2604, 0]
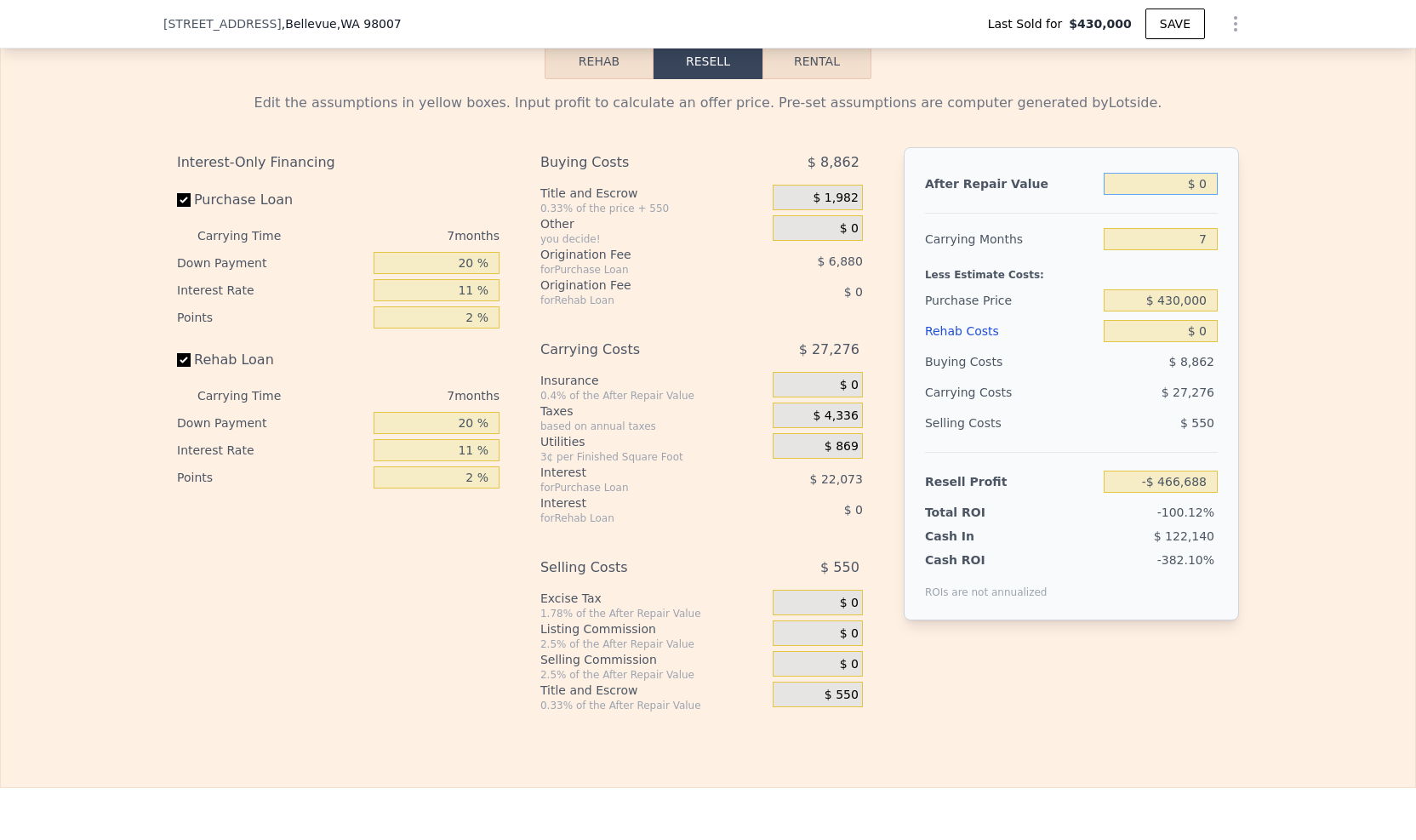
click at [1197, 195] on input "$ 0" at bounding box center [1161, 184] width 114 height 23
type input "$ 1"
type input "-$ 466,687"
type input "$ 13"
type input "-$ 466,675"
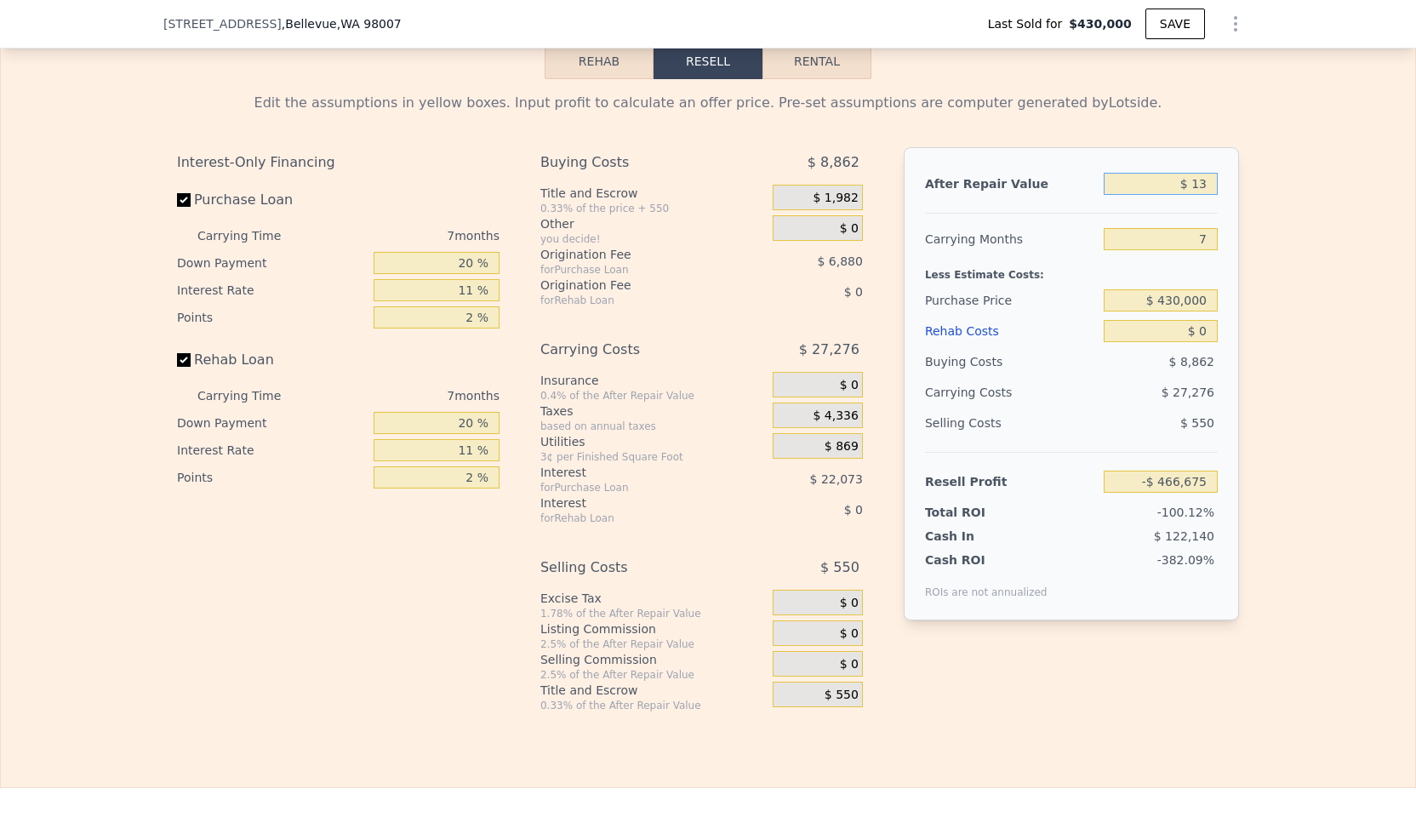
type input "$ 135"
type input "-$ 466,561"
type input "$ 1,350"
type input "-$ 465,437"
type input "$ 13,500"
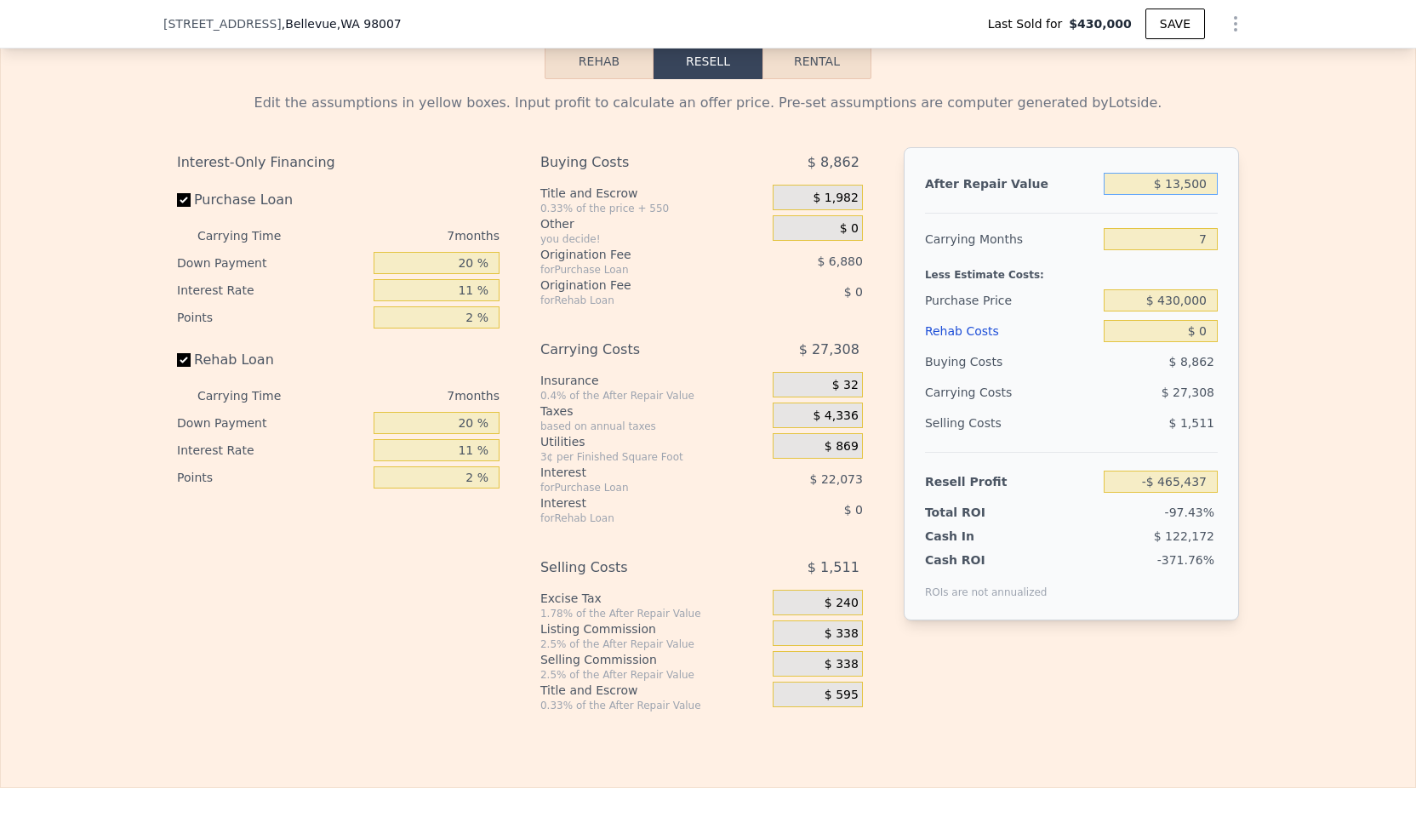
type input "-$ 454,181"
type input "$ 135,000"
type input "-$ 341,606"
type input "$ 1,350,000"
type input "$ 784,136"
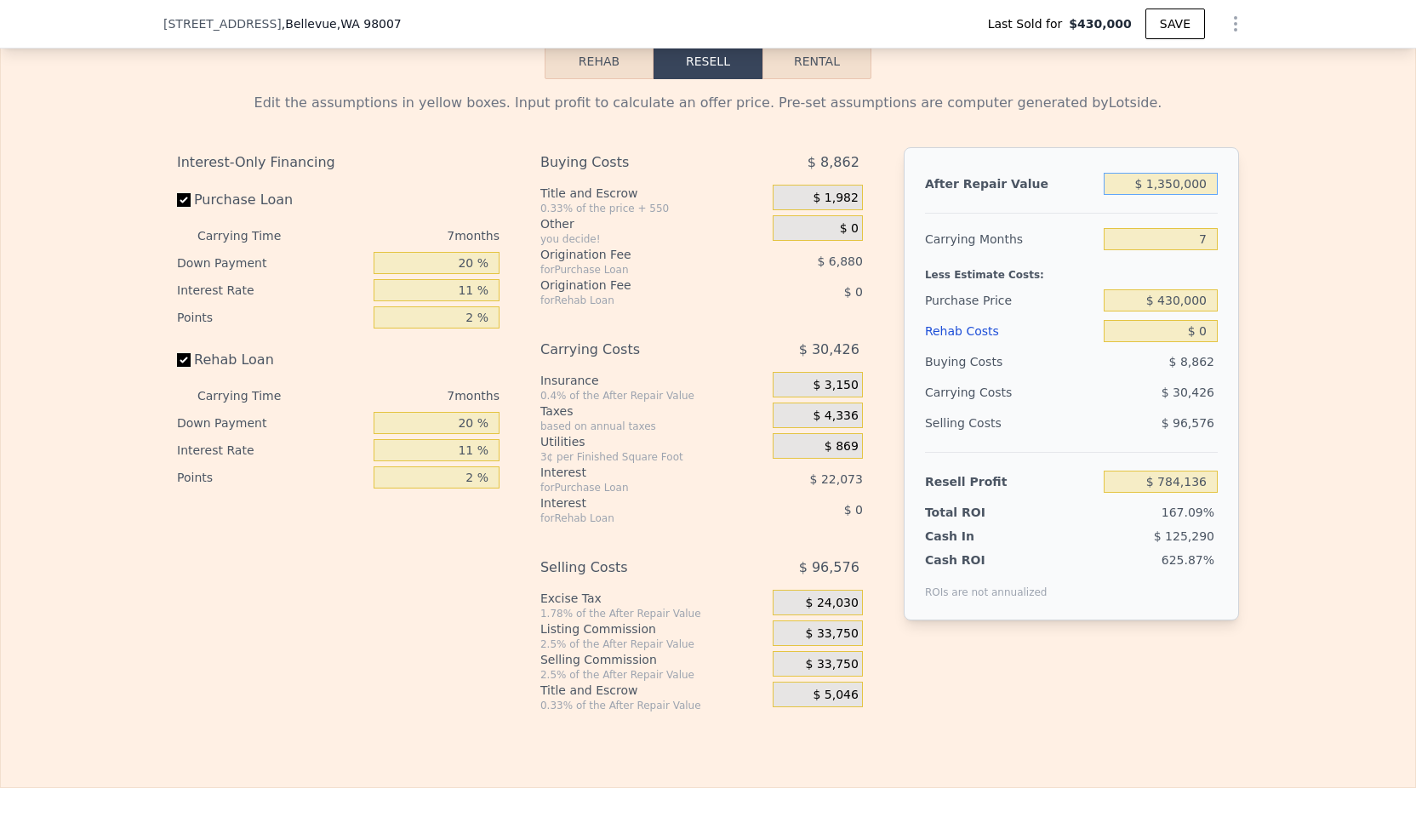
type input "$ 1,350,000"
drag, startPoint x: 1205, startPoint y: 259, endPoint x: 1181, endPoint y: 255, distance: 24.3
click at [1181, 250] on input "7" at bounding box center [1161, 239] width 114 height 23
type input "5"
type input "$ 792,829"
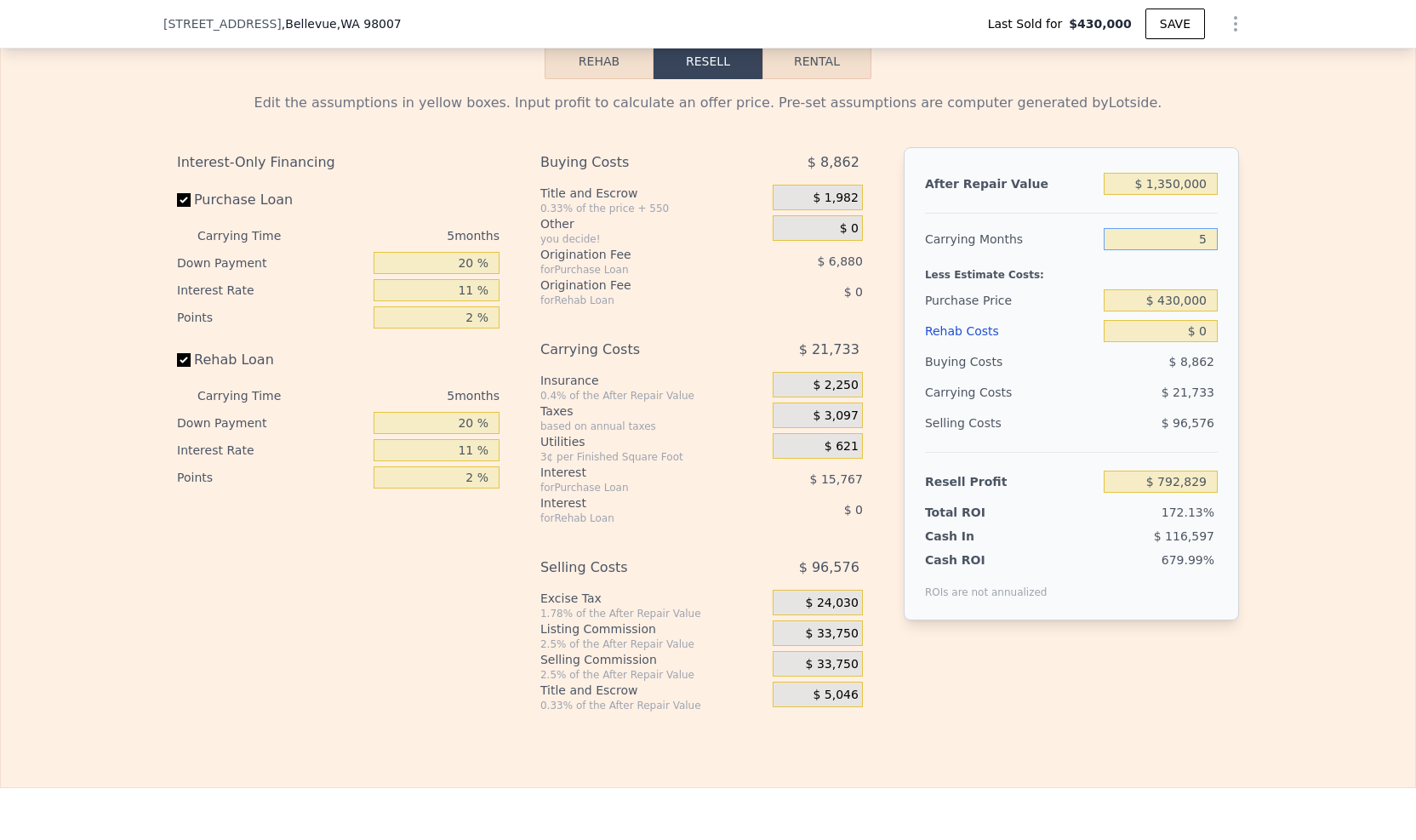
type input "5"
drag, startPoint x: 1203, startPoint y: 316, endPoint x: 1153, endPoint y: 320, distance: 50.2
click at [1153, 312] on input "$ 430,000" at bounding box center [1161, 300] width 114 height 23
type input "$ 1,045,000"
click at [1203, 337] on input "$ 0" at bounding box center [1161, 332] width 114 height 23
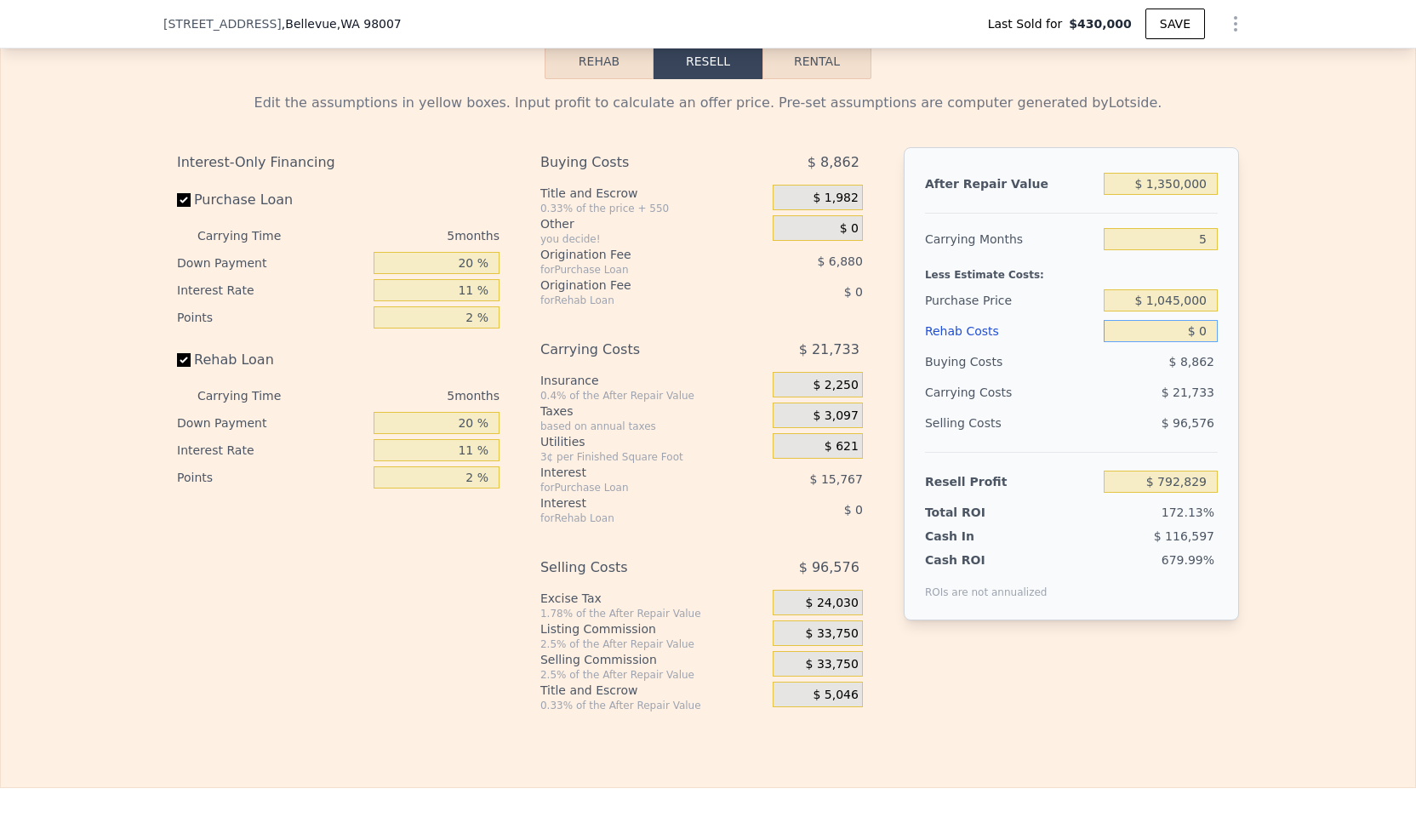
type input "$ 143,391"
type input "$ 1"
type input "$ 143,390"
type input "$ 12"
type input "$ 143,379"
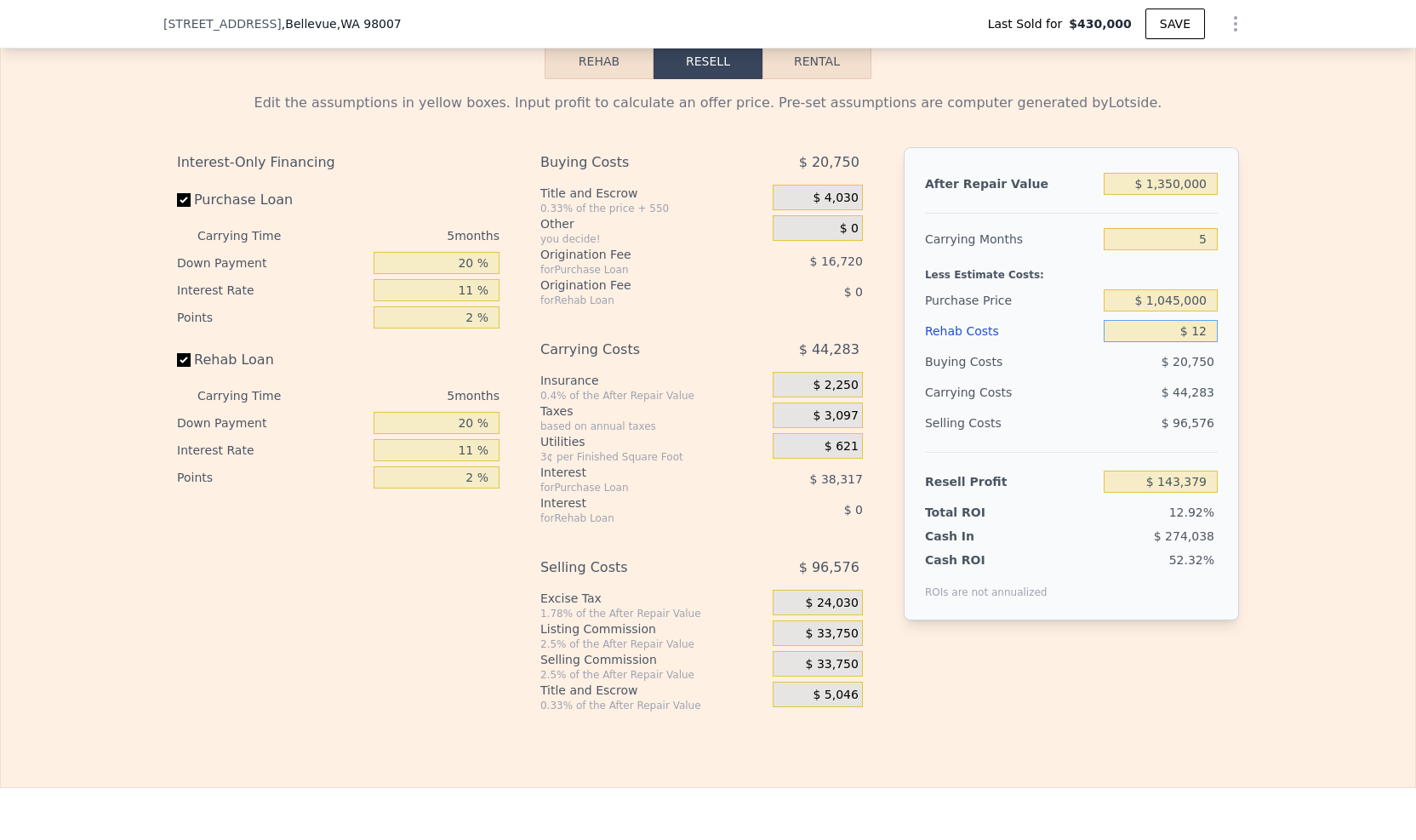
type input "$ 120"
type input "$ 143,264"
type input "$ 12,000"
type input "$ 130,759"
type input "$ 120,000"
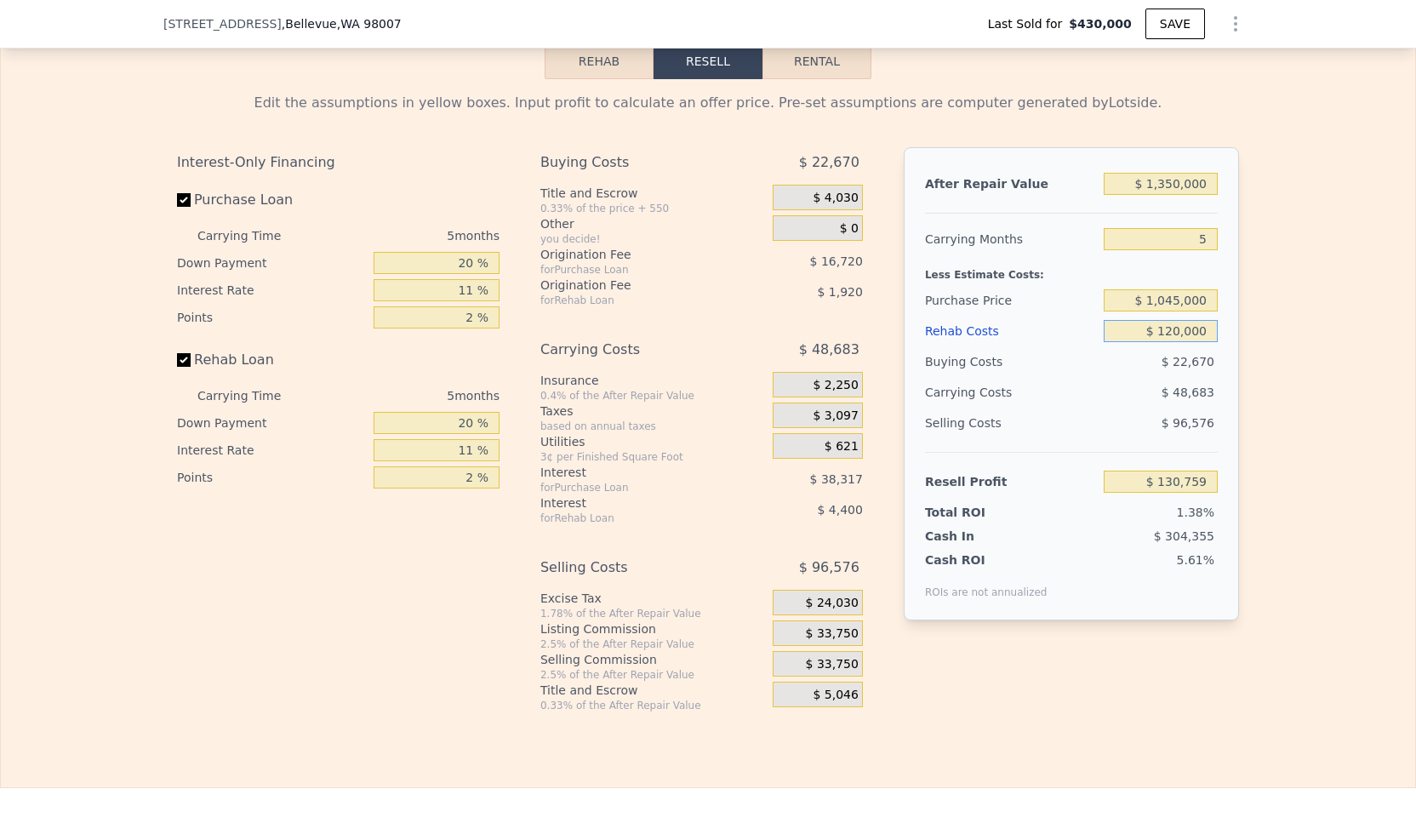
type input "$ 17,071"
type input "$ 120,000"
click at [1316, 496] on div "Edit the assumptions in yellow boxes. Input profit to calculate an offer price.…" at bounding box center [708, 395] width 1414 height 633
click at [180, 367] on input "Rehab Loan" at bounding box center [184, 360] width 14 height 14
checkbox input "false"
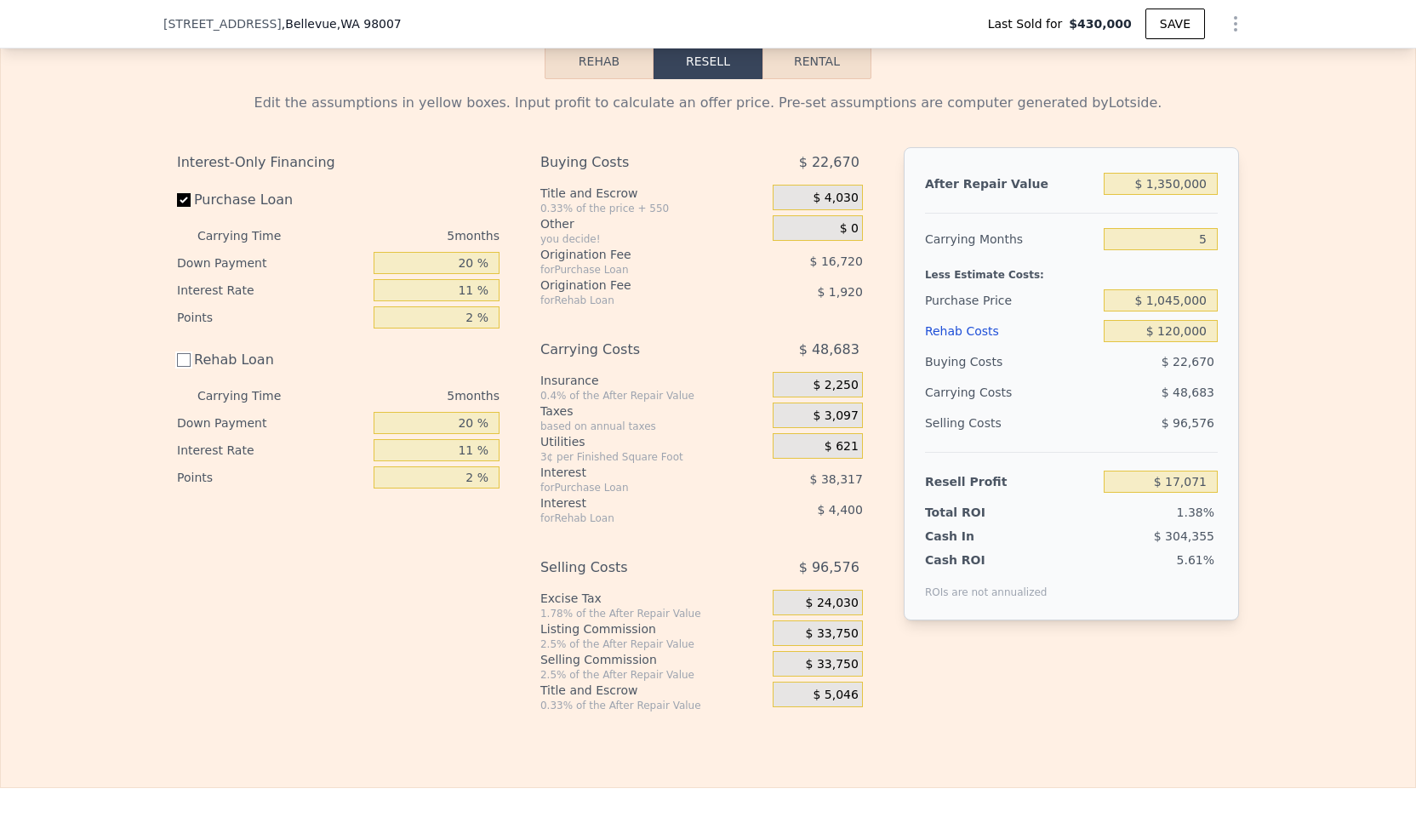
type input "$ 23,391"
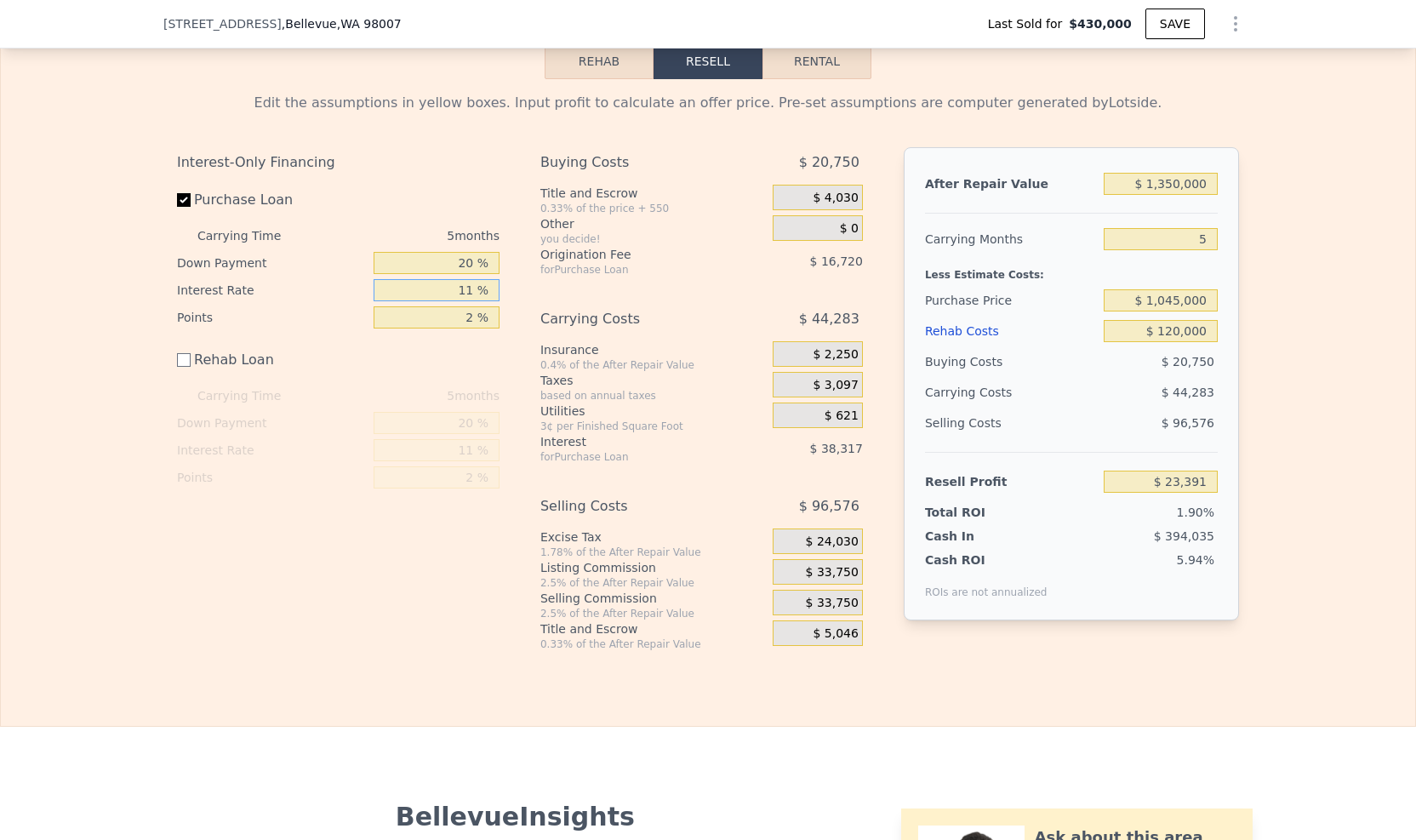
click at [471, 301] on input "11 %" at bounding box center [436, 290] width 126 height 23
type input "1 %"
type input "$ 58,221"
type input "9 %"
type input "$ 30,356"
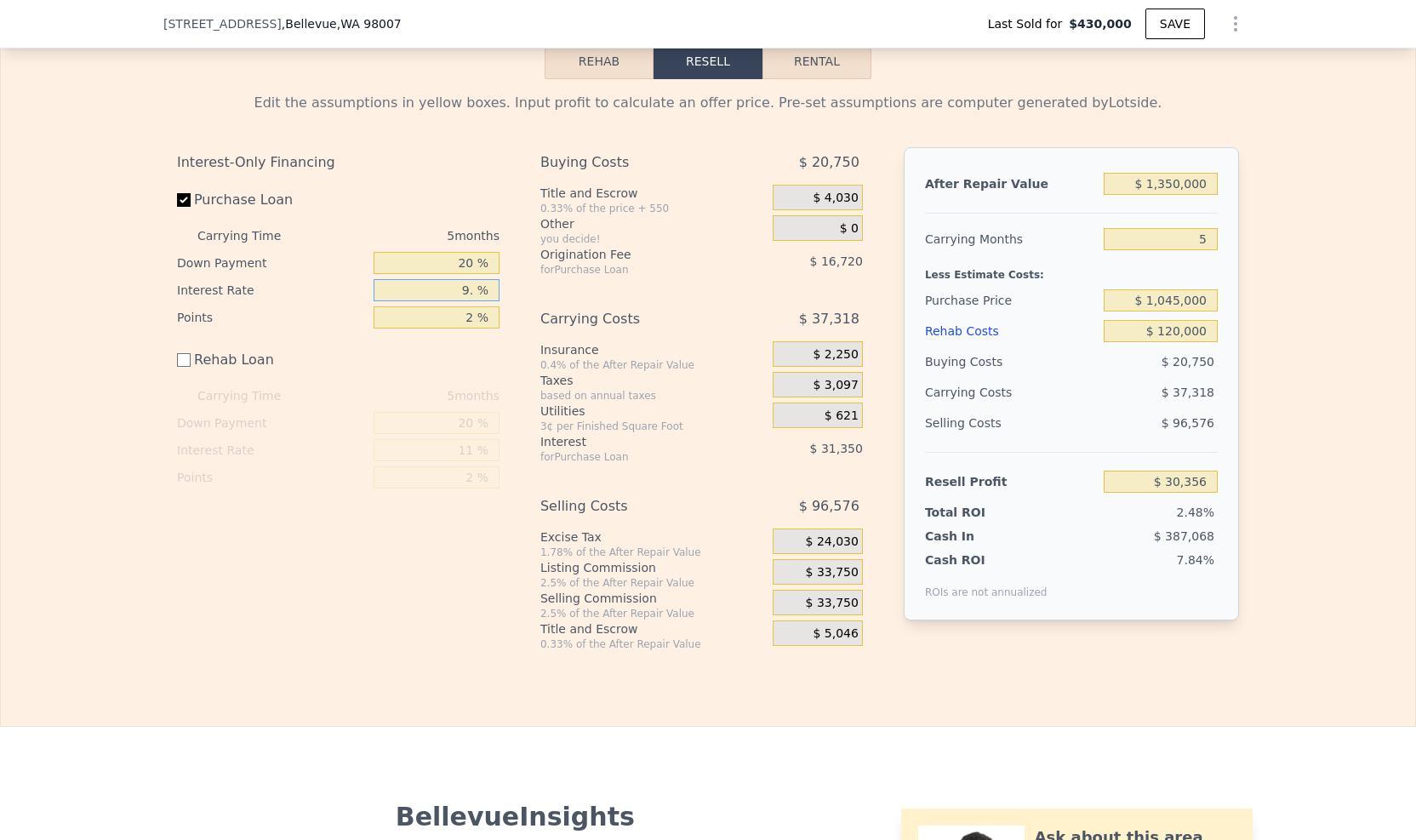
type input "9.5 %"
type input "$ 28,616"
type input "9.5 %"
click at [471, 328] on input "2 %" at bounding box center [436, 318] width 126 height 23
type input "1 %"
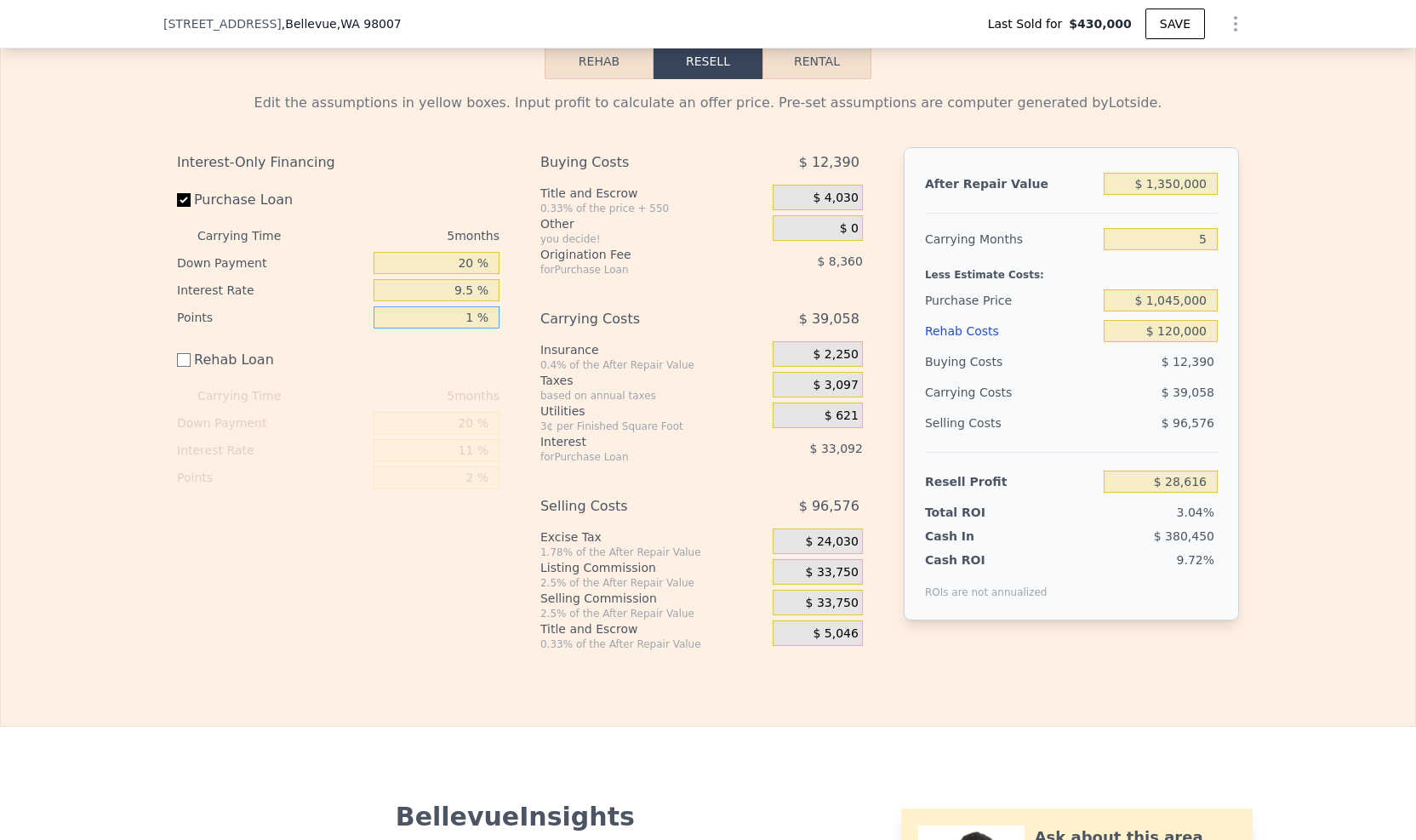
type input "$ 36,976"
type input "1.5 %"
type input "$ 32,796"
type input "1.5 %"
click at [760, 727] on div "Rehab Resell Rental Edit the assumptions in yellow boxes. Input profit to calcu…" at bounding box center [708, 347] width 1416 height 759
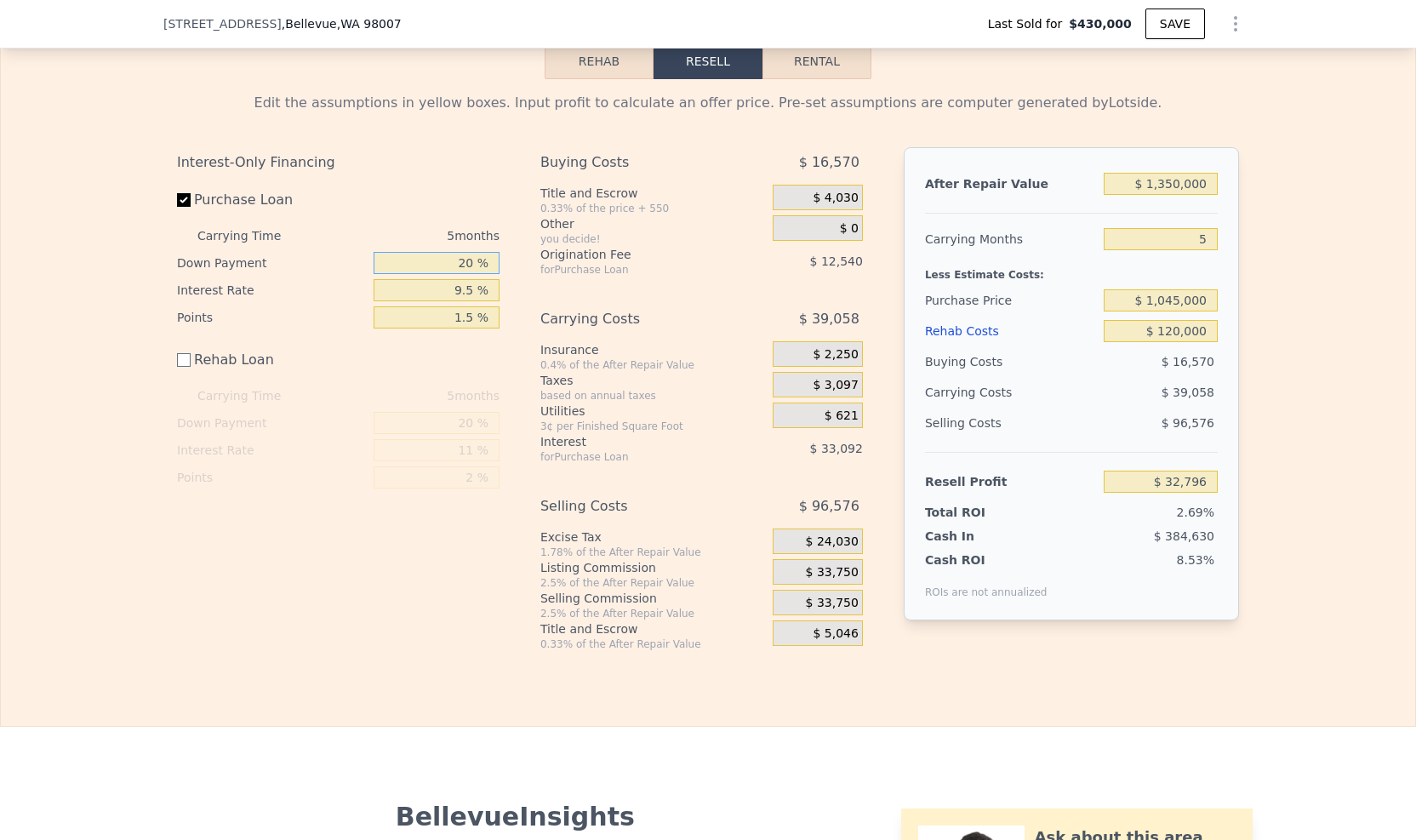
click at [460, 274] on input "20 %" at bounding box center [436, 263] width 126 height 23
type input "50 %"
type input "$ 49,908"
type input "20 %"
type input "$ 32,796"
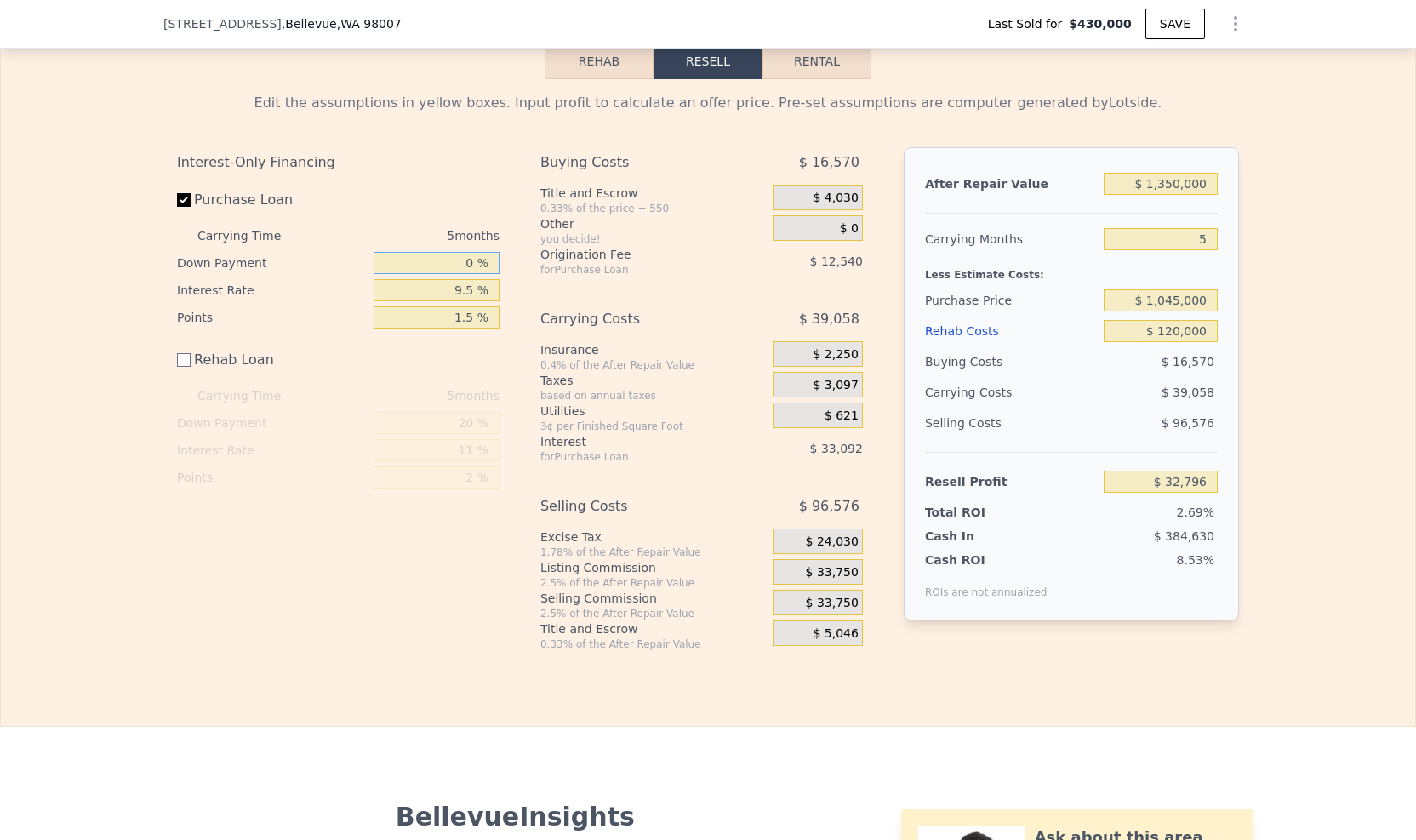
type input "50 %"
type input "$ 49,908"
type input "20 %"
type input "$ 32,796"
type input "50 %"
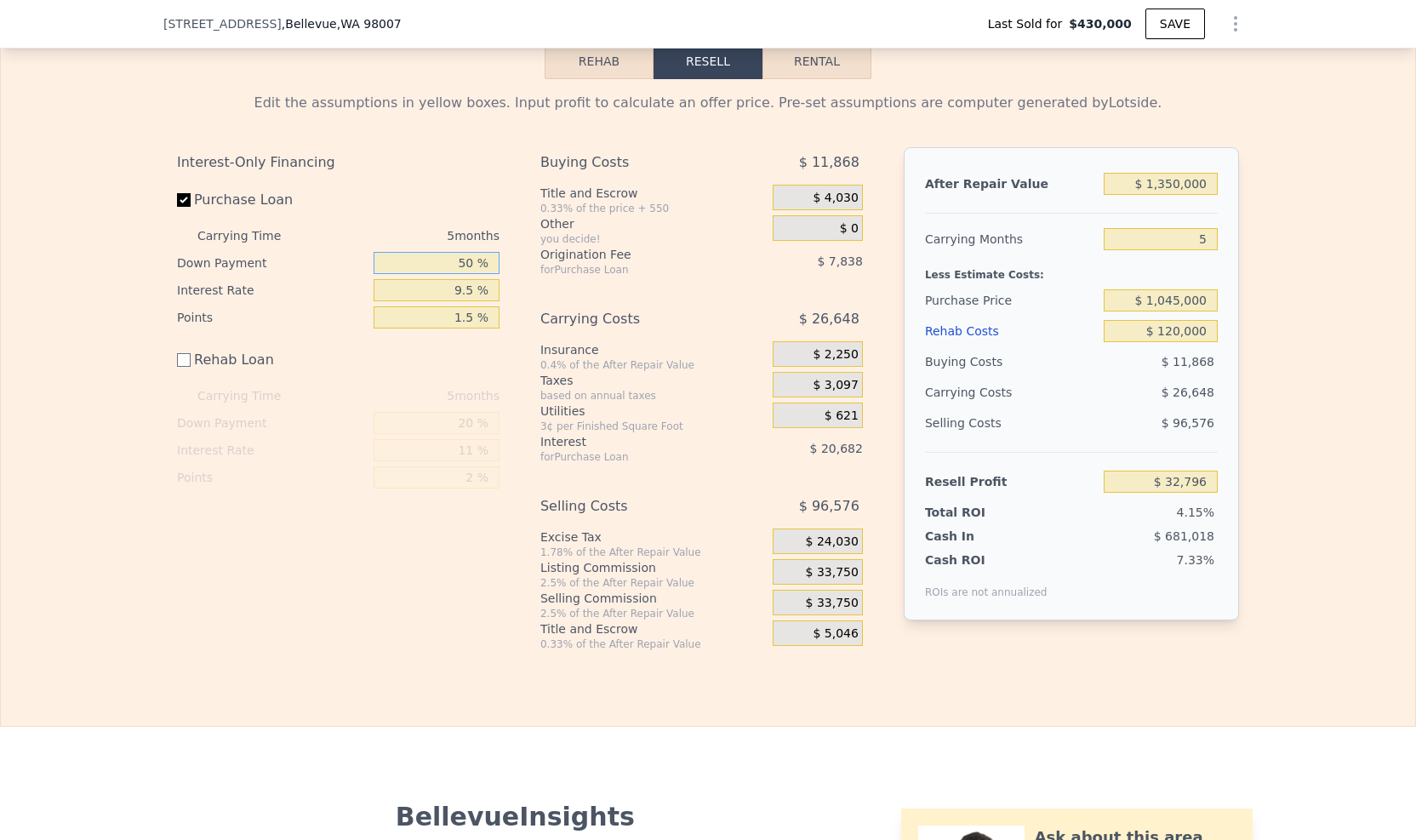
type input "$ 49,908"
type input "50 %"
click at [1303, 701] on div "Rehab Resell Rental Edit the assumptions in yellow boxes. Input profit to calcu…" at bounding box center [708, 347] width 1416 height 759
